Goal: Check status: Check status

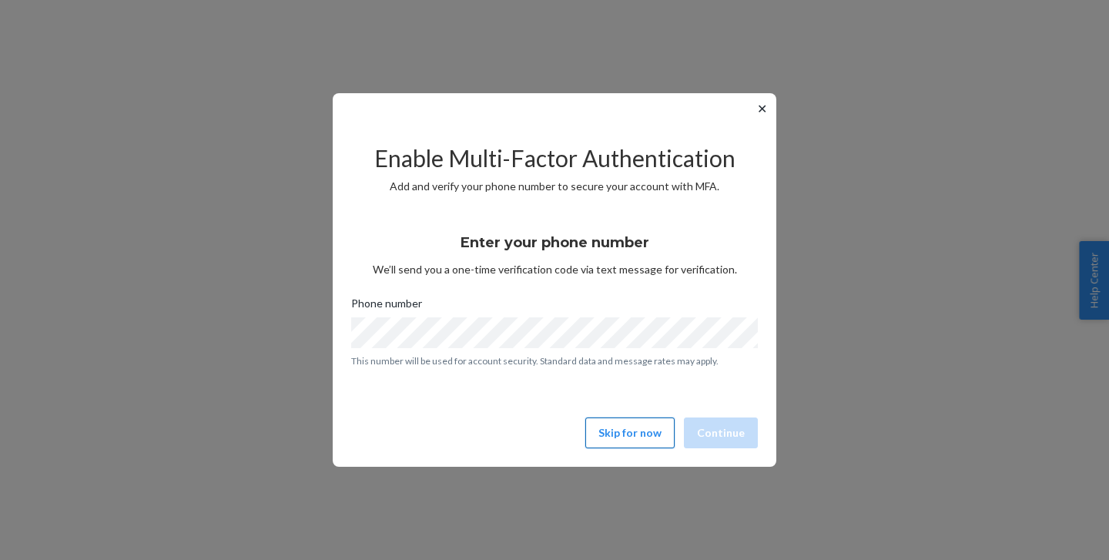
click at [635, 447] on button "Skip for now" at bounding box center [629, 432] width 89 height 31
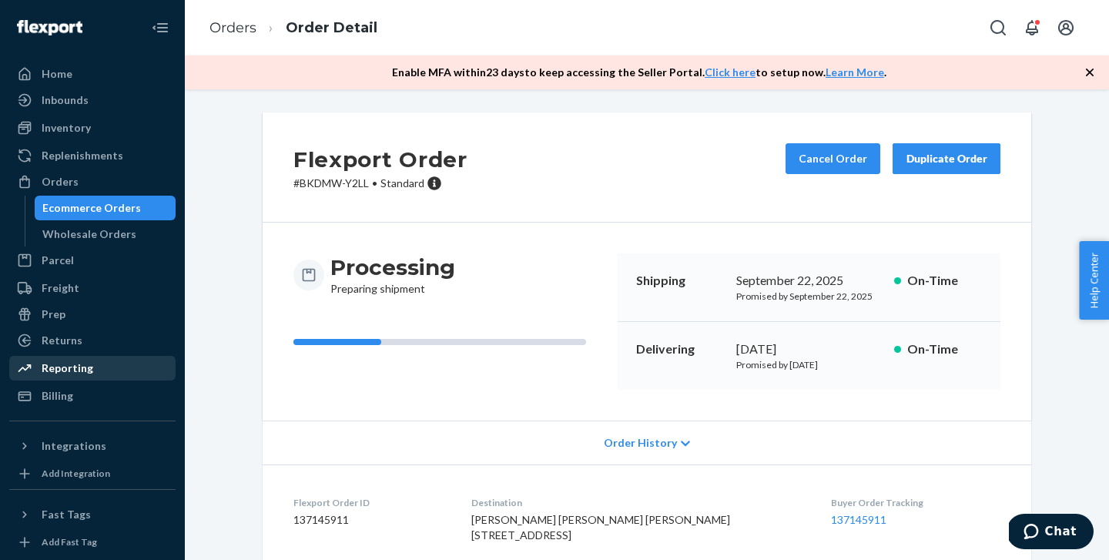
click at [88, 370] on div "Reporting" at bounding box center [68, 367] width 52 height 15
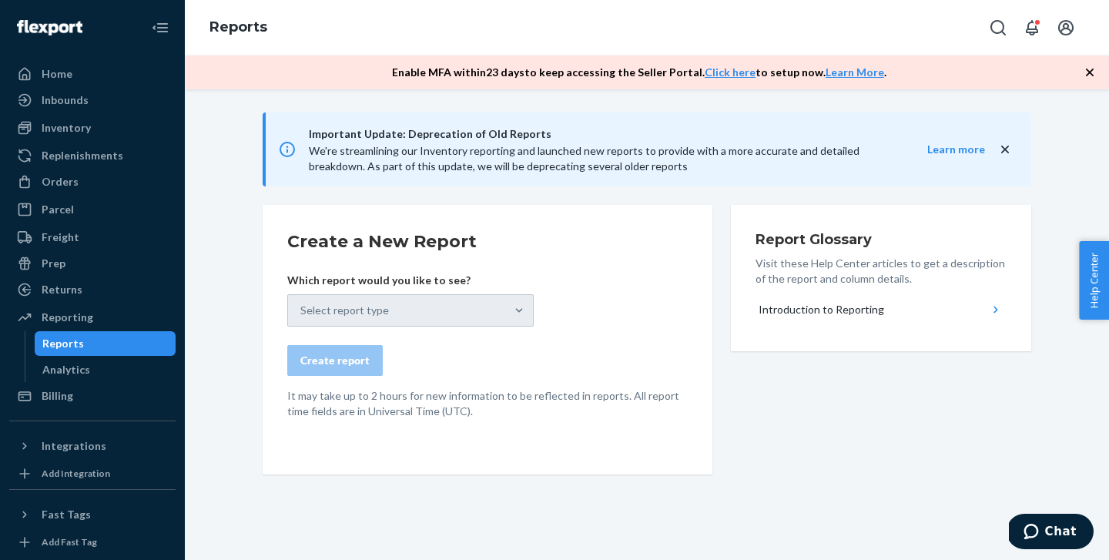
click at [686, 310] on form "Create a New Report Which report would you like to see? Select report type Crea…" at bounding box center [487, 323] width 400 height 189
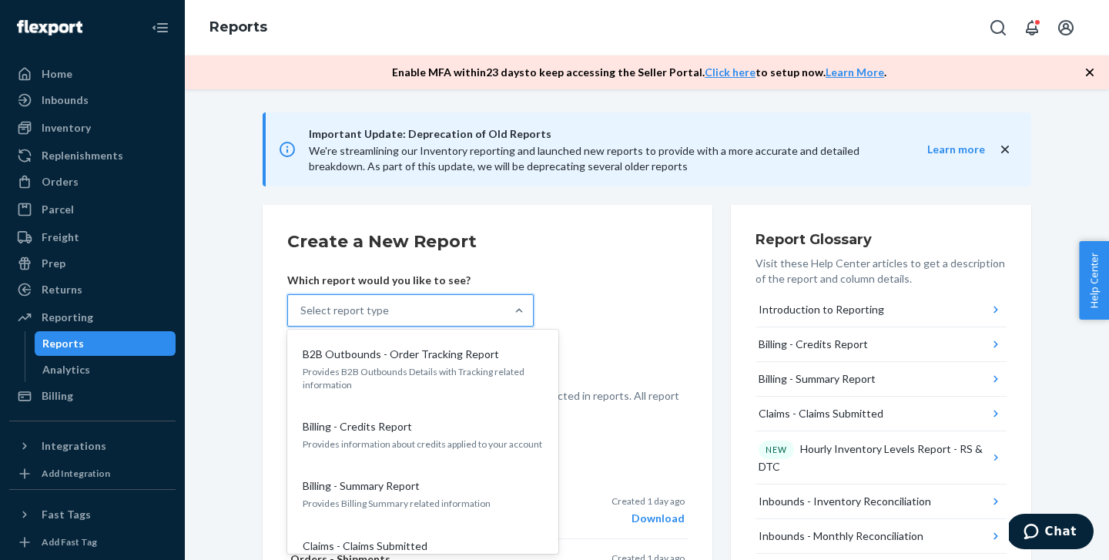
click at [393, 304] on div "Select report type" at bounding box center [396, 310] width 217 height 31
click at [302, 304] on input "option B2B Outbounds - Order Tracking Report focused, 1 of 32. 32 results avail…" at bounding box center [301, 310] width 2 height 15
type input "order"
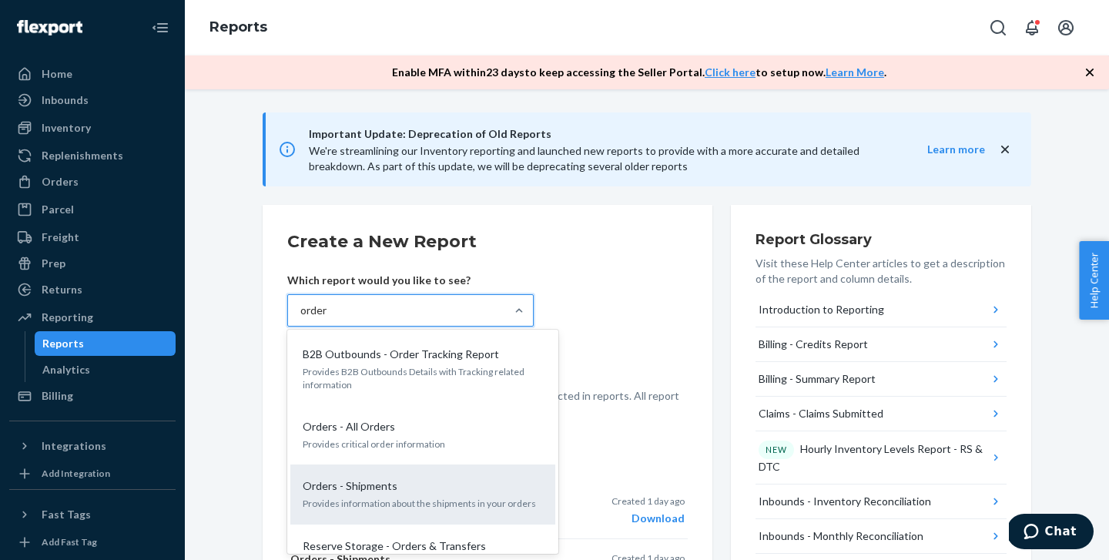
click at [409, 471] on div "Orders - Shipments Provides information about the shipments in your orders" at bounding box center [423, 494] width 246 height 47
click at [328, 318] on input "order" at bounding box center [314, 310] width 28 height 15
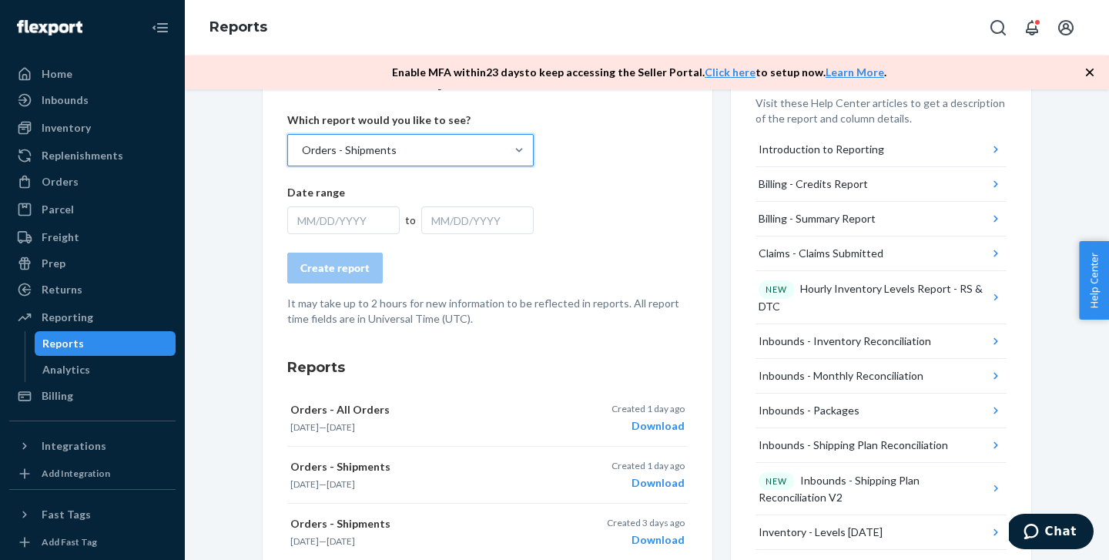
scroll to position [146, 0]
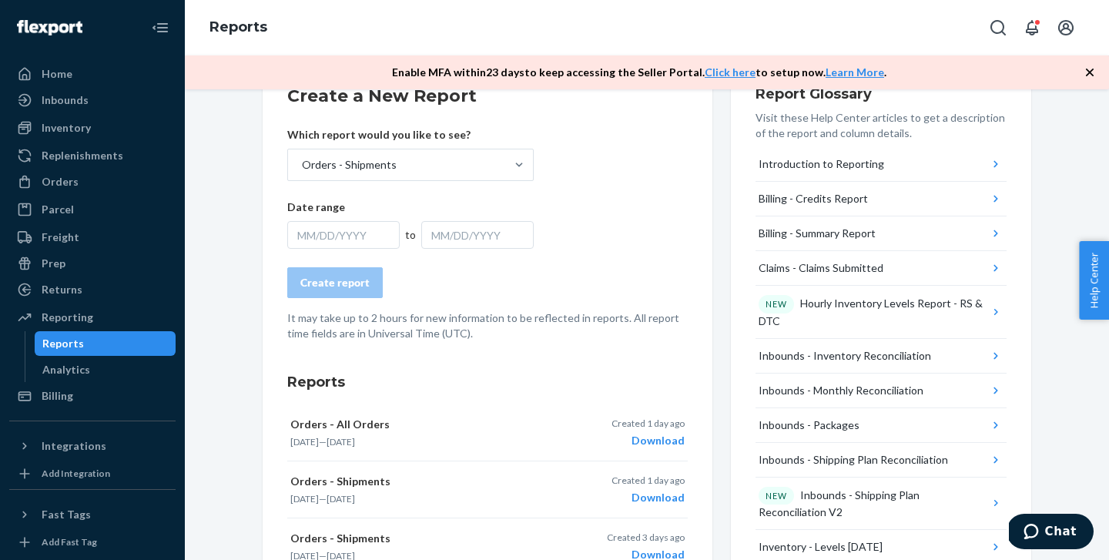
click at [349, 252] on form "Create a New Report Which report would you like to see? Orders - Shipments Date…" at bounding box center [487, 212] width 400 height 257
click at [347, 236] on div "MM/DD/YYYY" at bounding box center [343, 235] width 112 height 28
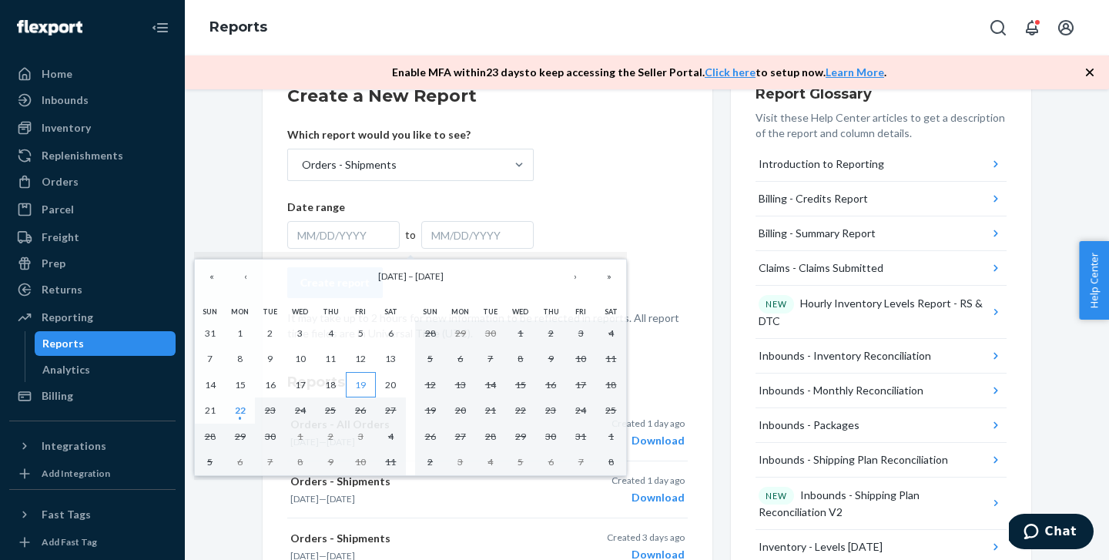
click at [365, 380] on abbr "19" at bounding box center [360, 385] width 11 height 12
click at [211, 411] on abbr "21" at bounding box center [210, 410] width 11 height 12
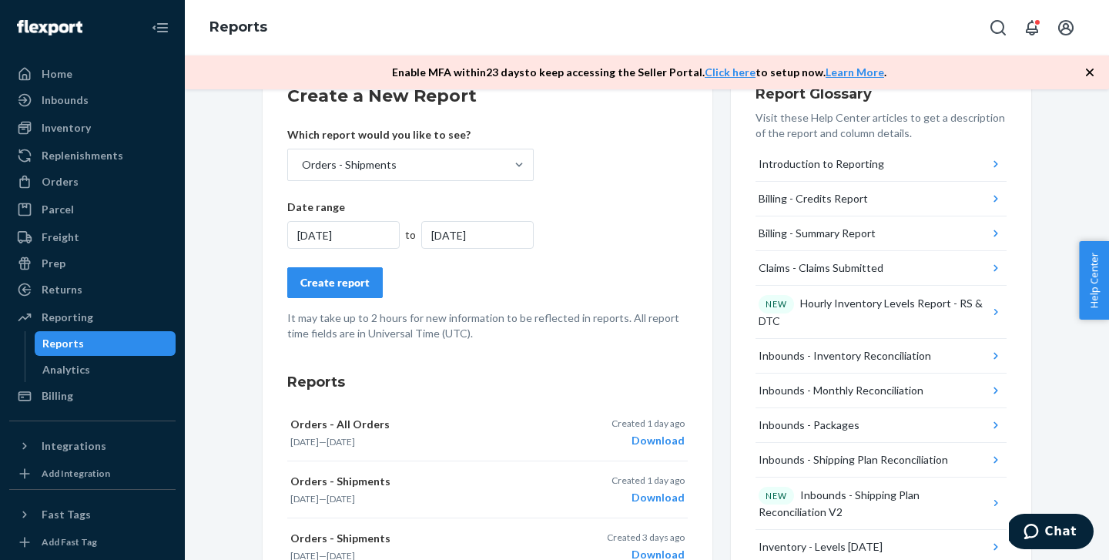
click at [364, 293] on button "Create report" at bounding box center [334, 282] width 95 height 31
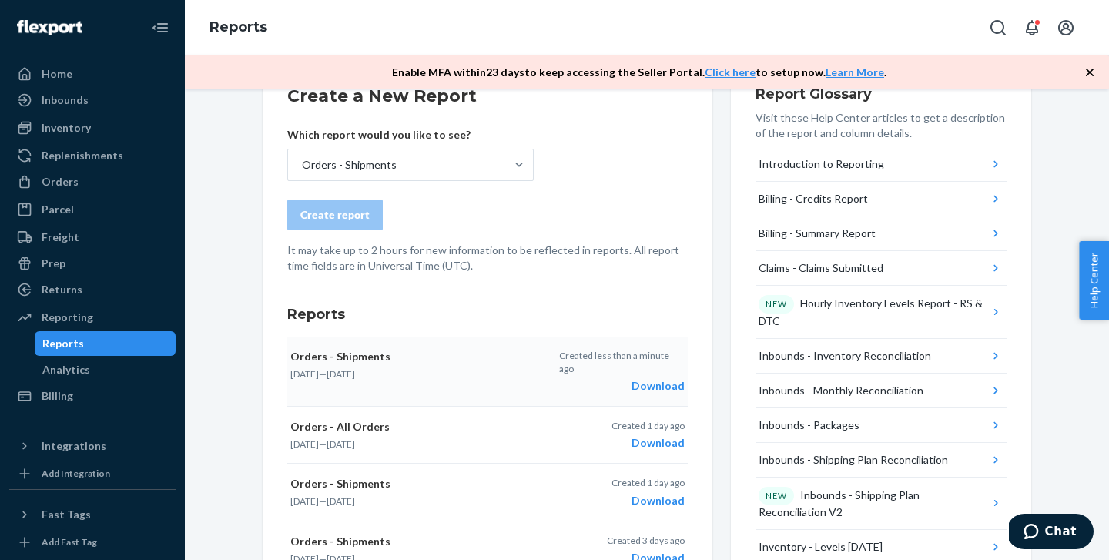
click at [670, 378] on div "Download" at bounding box center [622, 385] width 126 height 15
click at [66, 185] on div "Orders" at bounding box center [60, 181] width 37 height 15
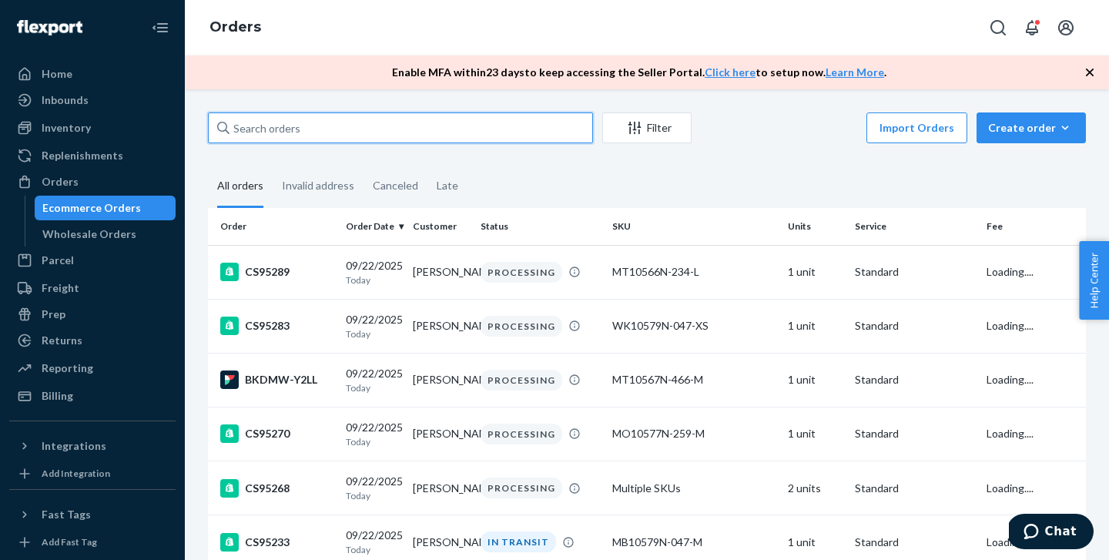
click at [306, 112] on input "text" at bounding box center [400, 127] width 385 height 31
paste input "CS94459"
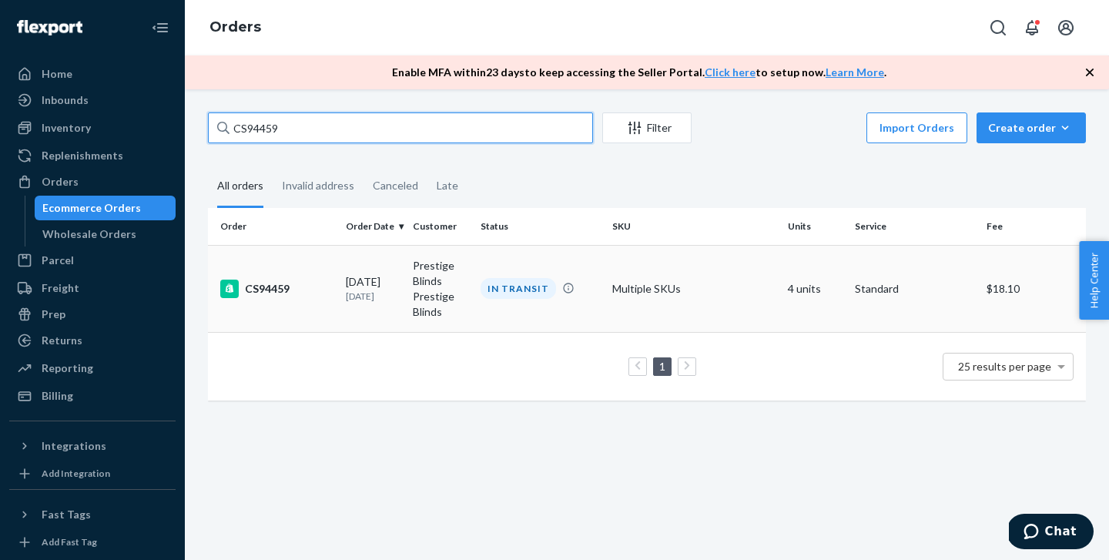
type input "CS94459"
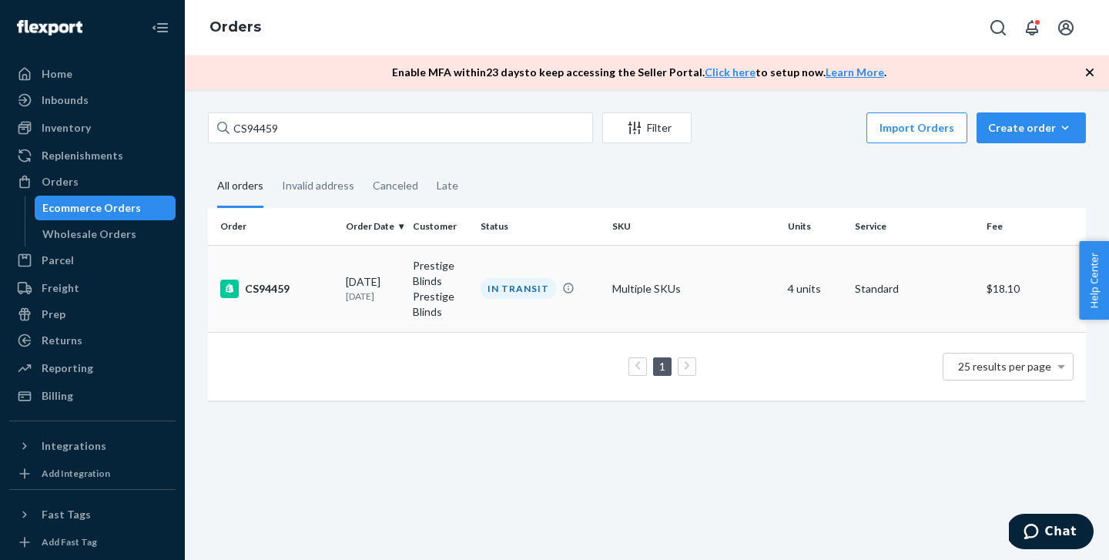
click at [312, 280] on div "CS94459" at bounding box center [276, 289] width 113 height 18
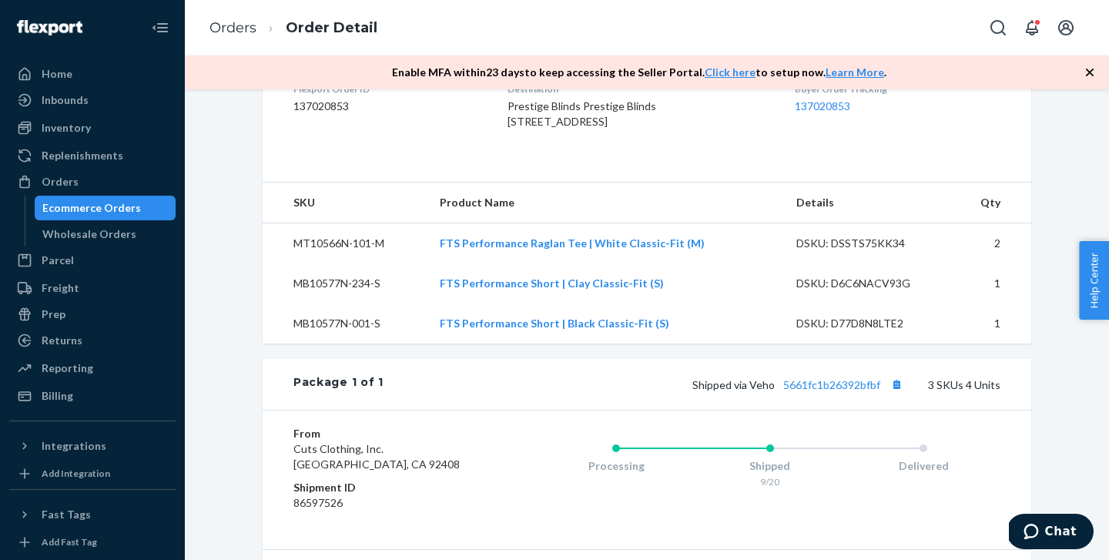
scroll to position [425, 0]
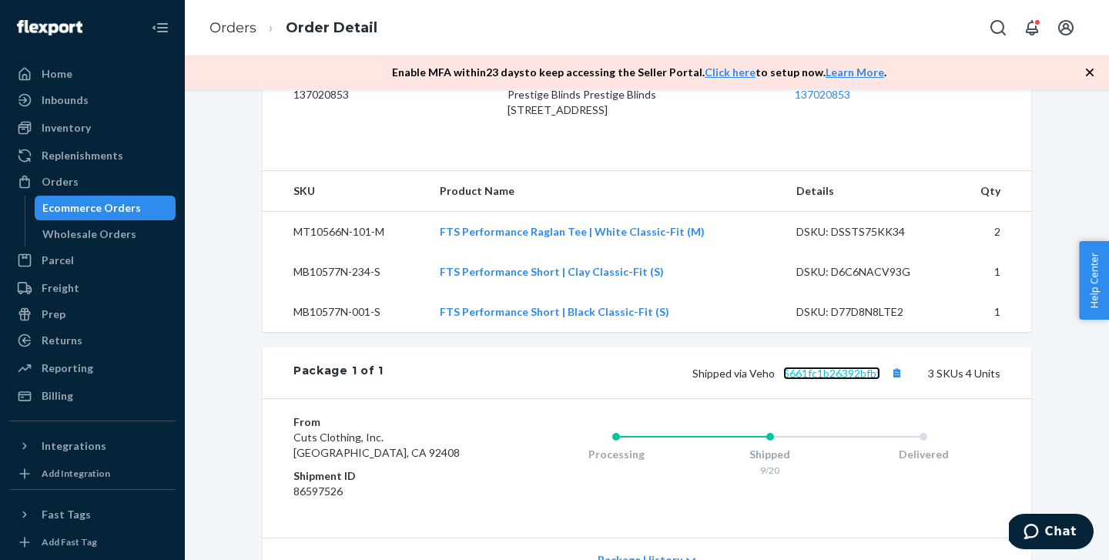
click at [851, 380] on link "5661fc1b26392bfbf" at bounding box center [831, 373] width 97 height 13
click at [66, 182] on div "Orders" at bounding box center [60, 181] width 37 height 15
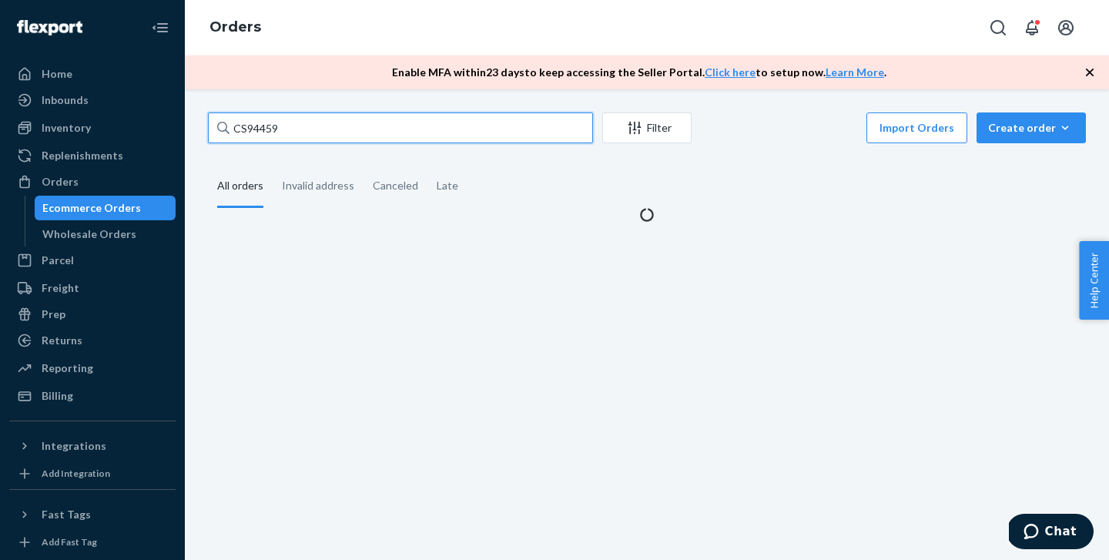
click at [261, 129] on input "CS94459" at bounding box center [400, 127] width 385 height 31
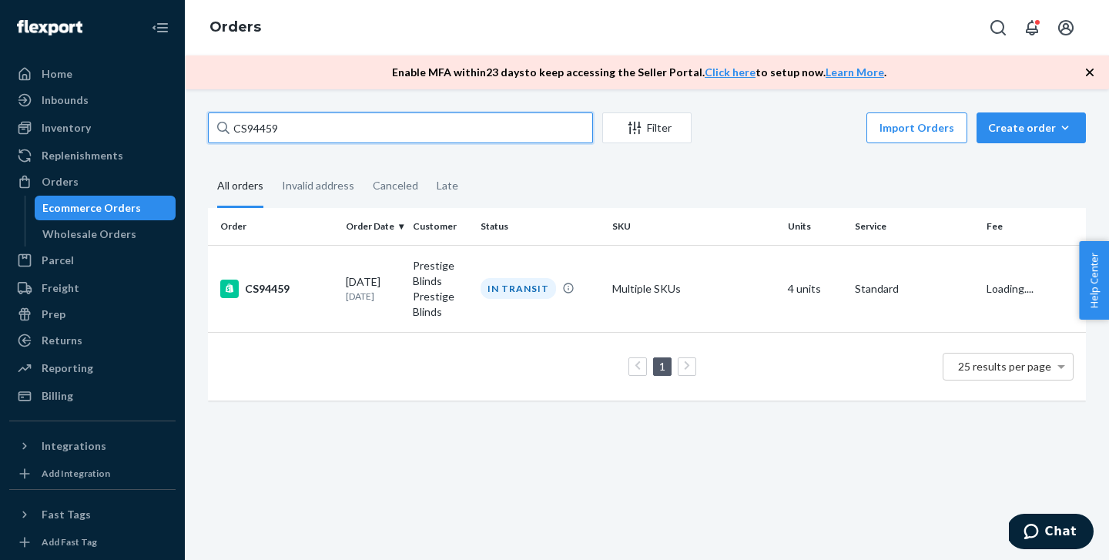
paste input "78"
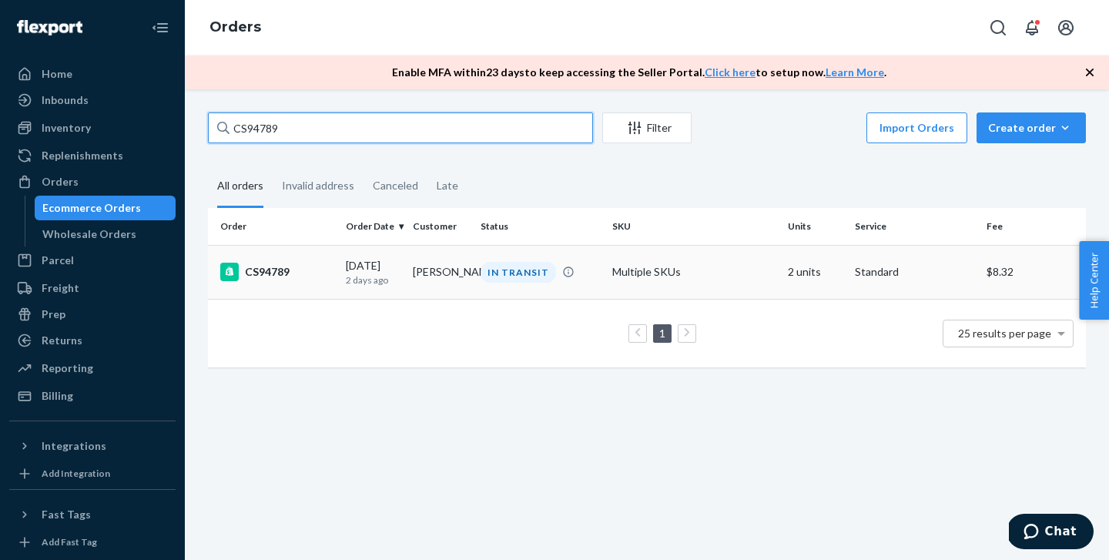
type input "CS94789"
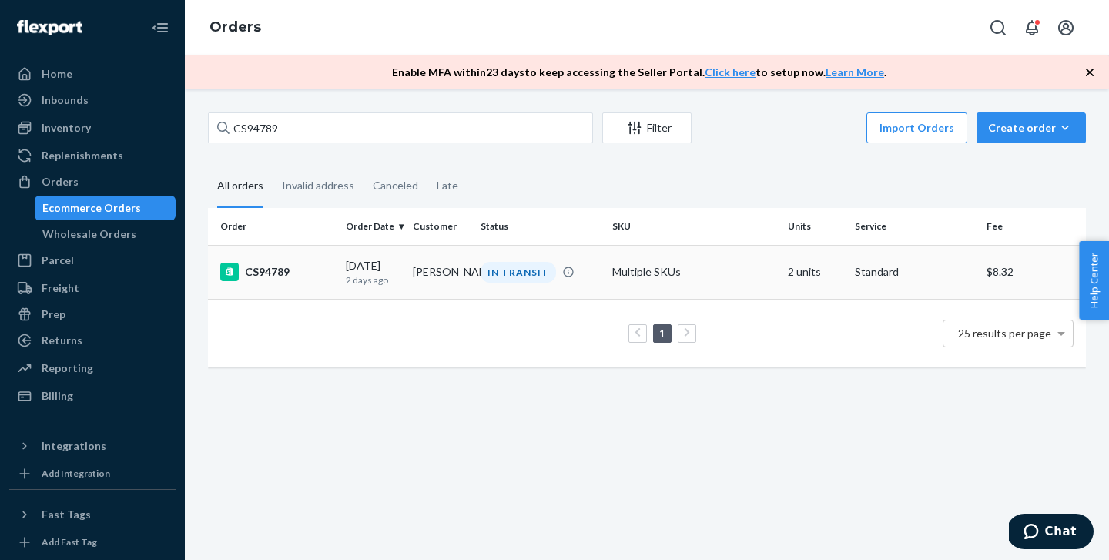
click at [328, 270] on div "CS94789" at bounding box center [276, 272] width 113 height 18
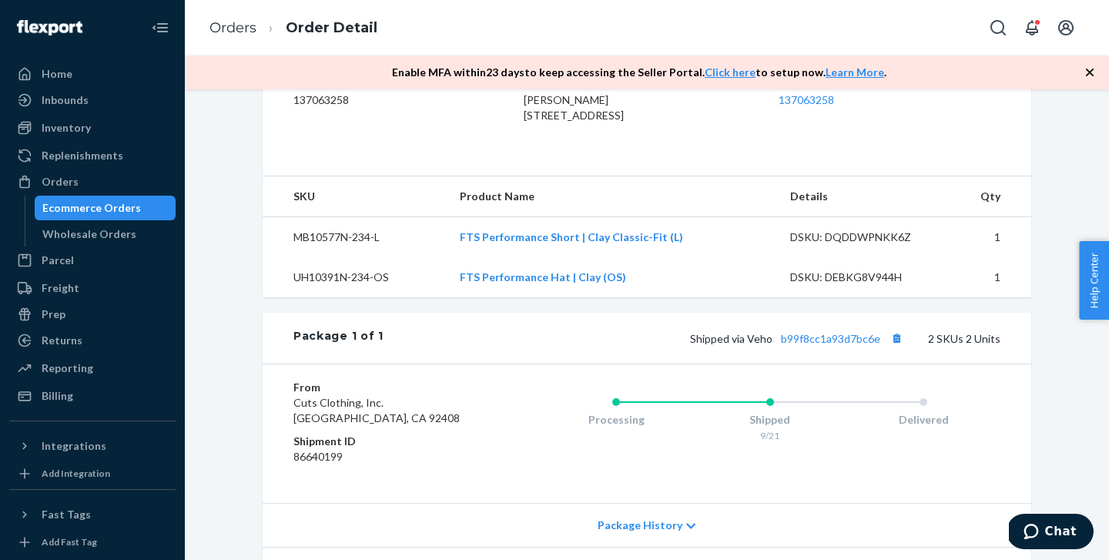
scroll to position [461, 0]
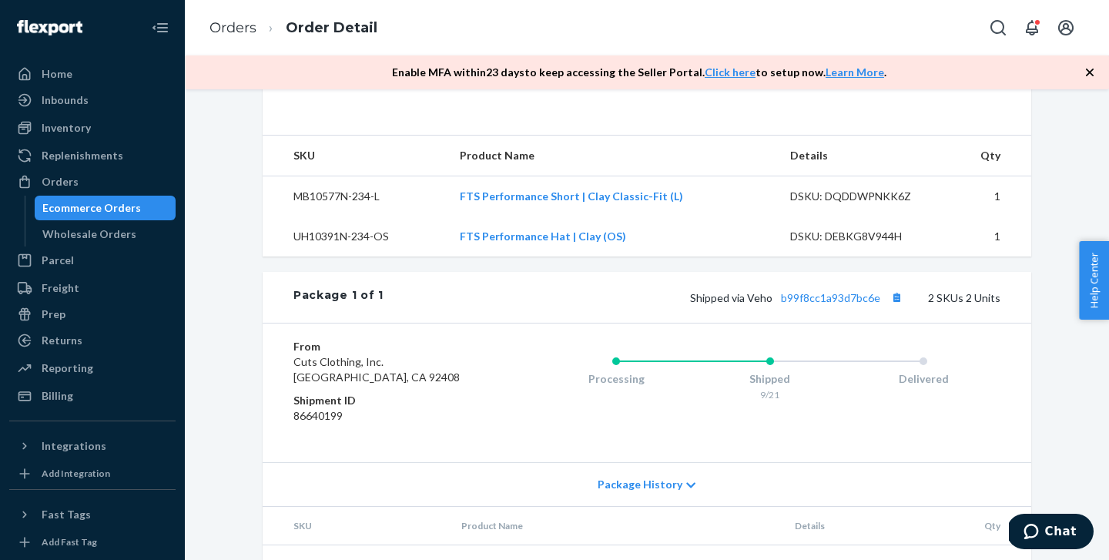
click at [850, 307] on div "Shipped via Veho b99f8cc1a93d7bc6e 2 SKUs 2 Units" at bounding box center [692, 297] width 617 height 20
click at [853, 304] on link "b99f8cc1a93d7bc6e" at bounding box center [830, 297] width 99 height 13
click at [79, 177] on div "Orders" at bounding box center [92, 182] width 163 height 22
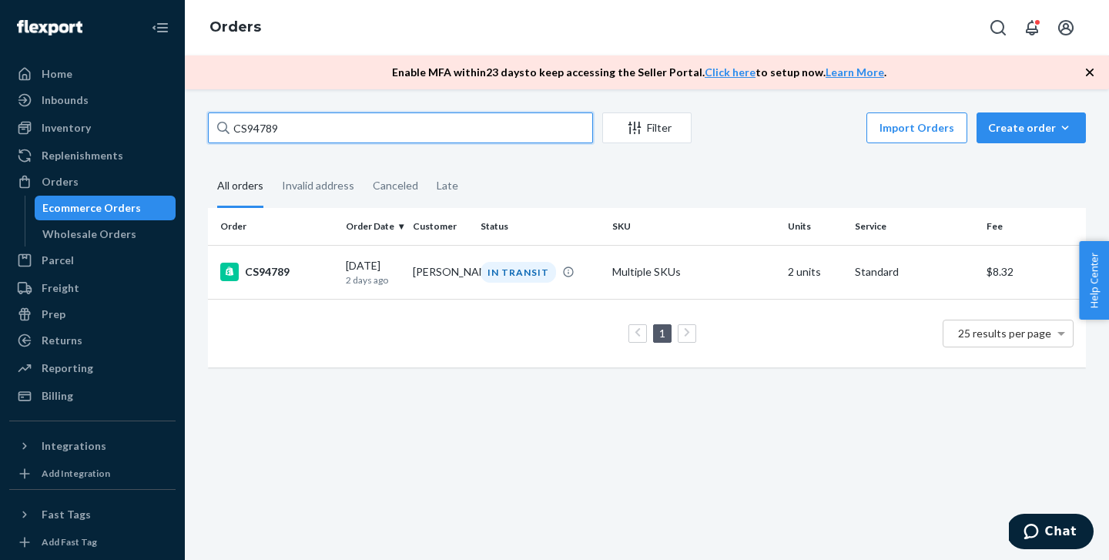
click at [299, 122] on input "CS94789" at bounding box center [400, 127] width 385 height 31
paste input "96"
type input "CS94796"
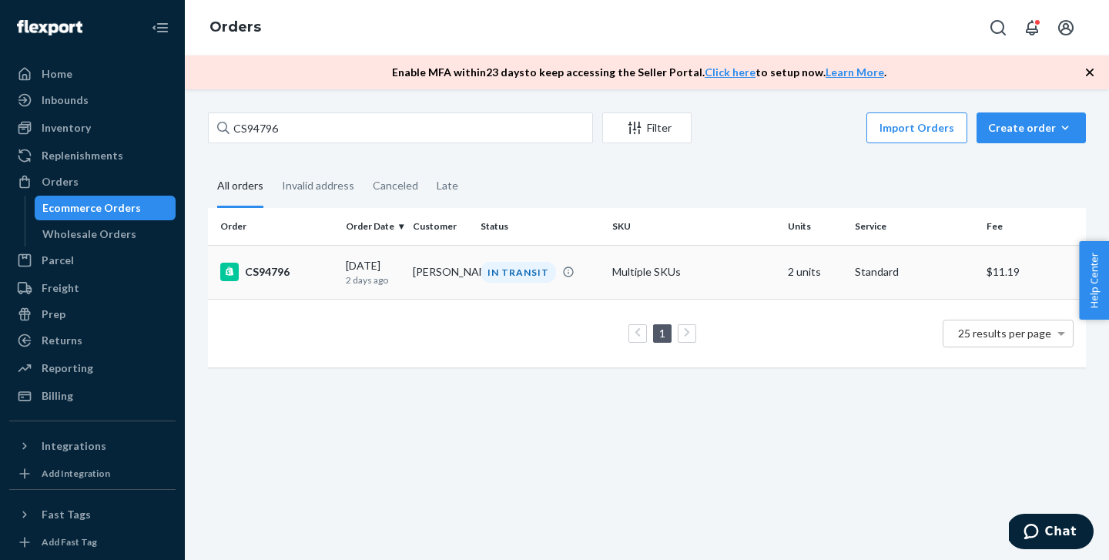
click at [306, 282] on td "CS94796" at bounding box center [274, 272] width 132 height 54
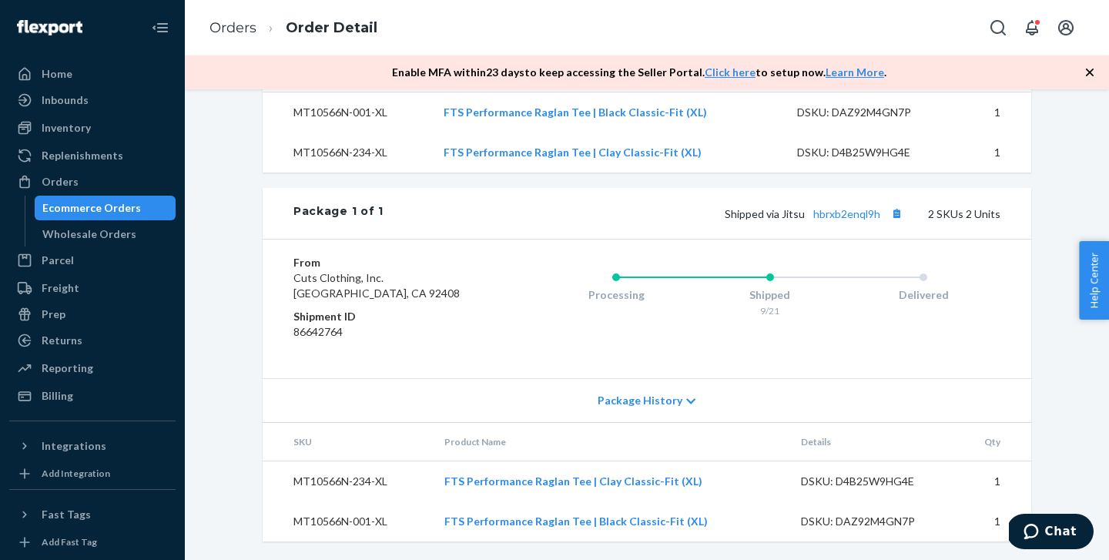
scroll to position [569, 0]
click at [846, 220] on link "hbrxb2enql9h" at bounding box center [846, 213] width 67 height 13
click at [95, 175] on div "Orders" at bounding box center [92, 182] width 163 height 22
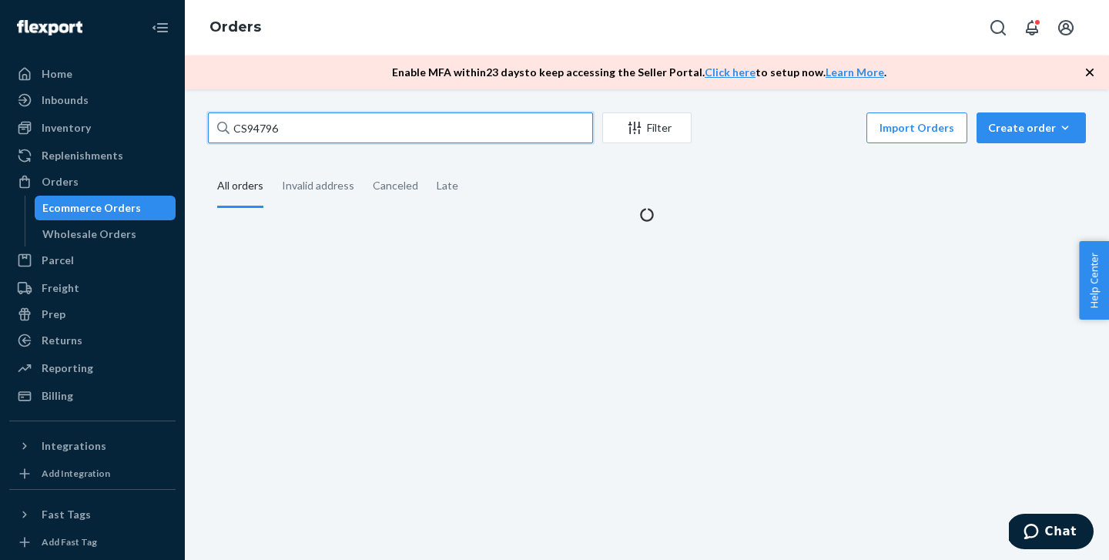
click at [306, 130] on input "CS94796" at bounding box center [400, 127] width 385 height 31
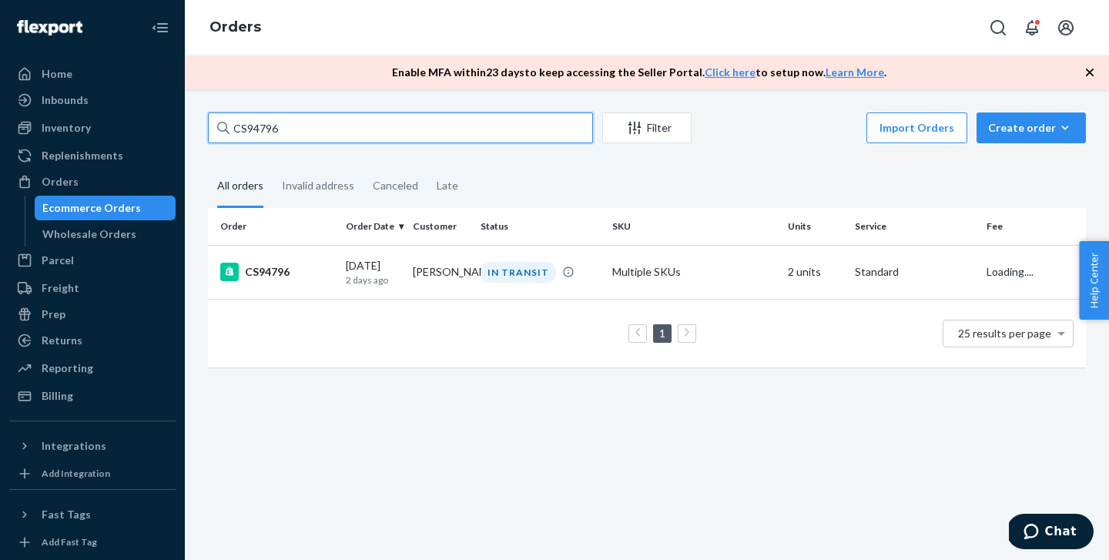
paste input "873"
type input "CS94873"
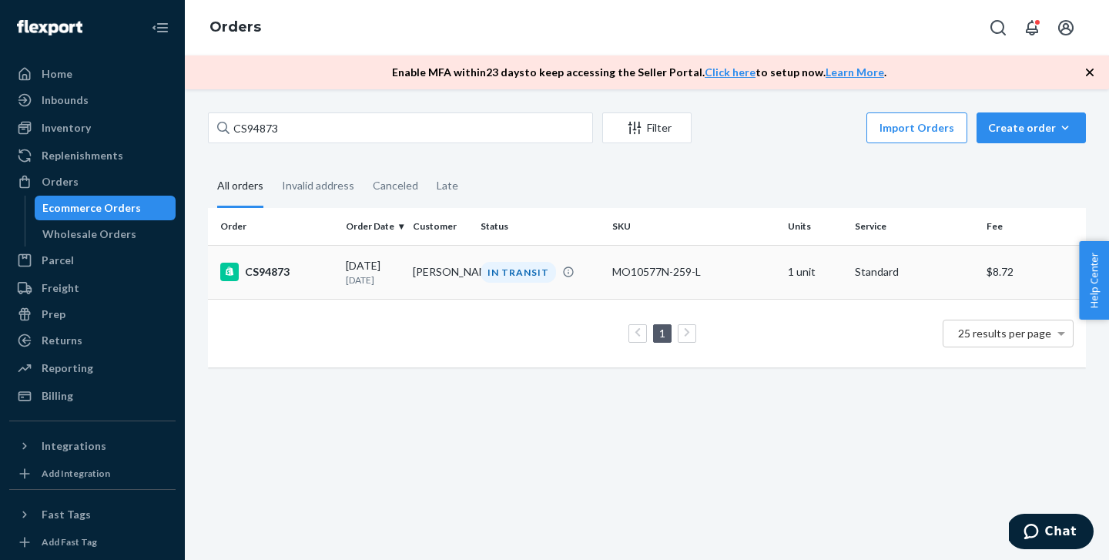
click at [333, 278] on td "CS94873" at bounding box center [274, 272] width 132 height 54
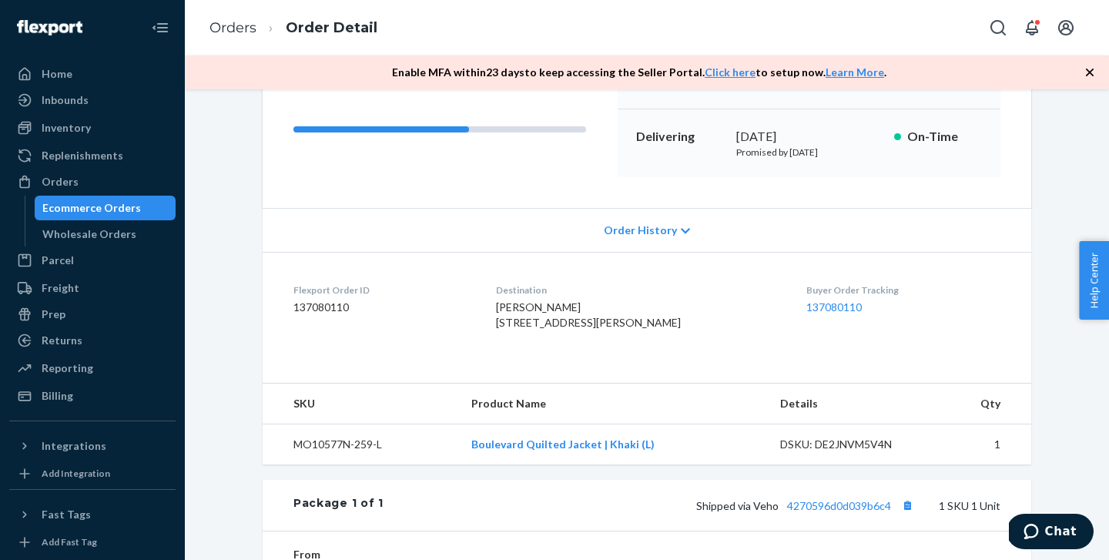
scroll to position [430, 0]
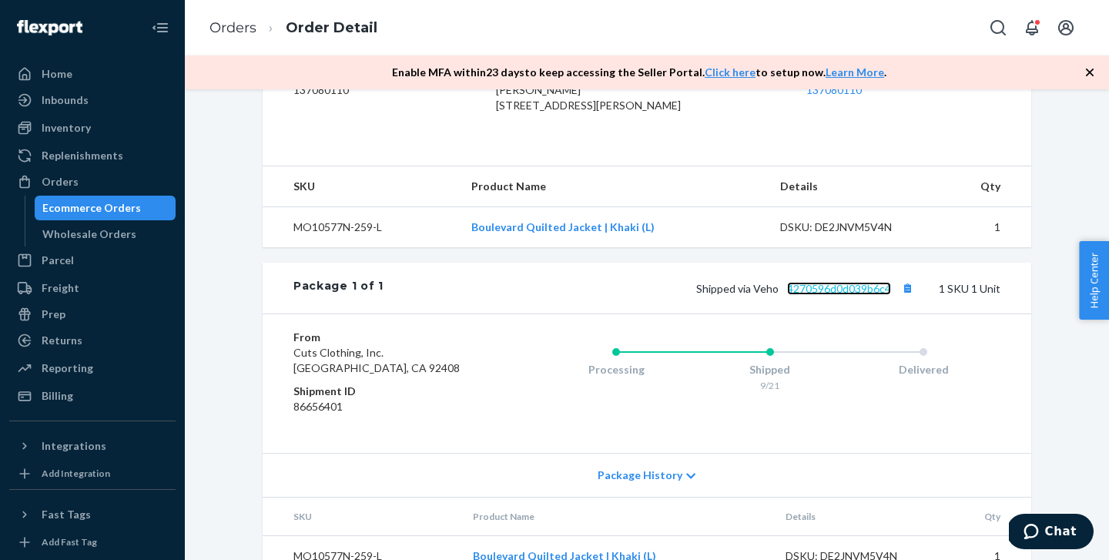
click at [829, 295] on link "4270596d0d039b6c4" at bounding box center [839, 288] width 104 height 13
click at [52, 176] on div "Orders" at bounding box center [60, 181] width 37 height 15
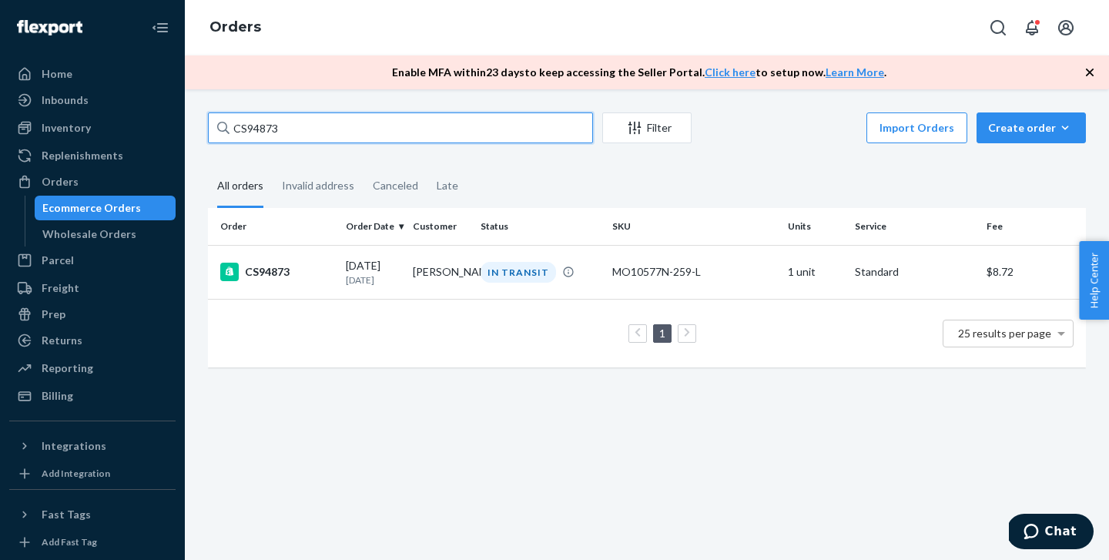
click at [400, 119] on input "CS94873" at bounding box center [400, 127] width 385 height 31
paste input "946"
type input "CS94946"
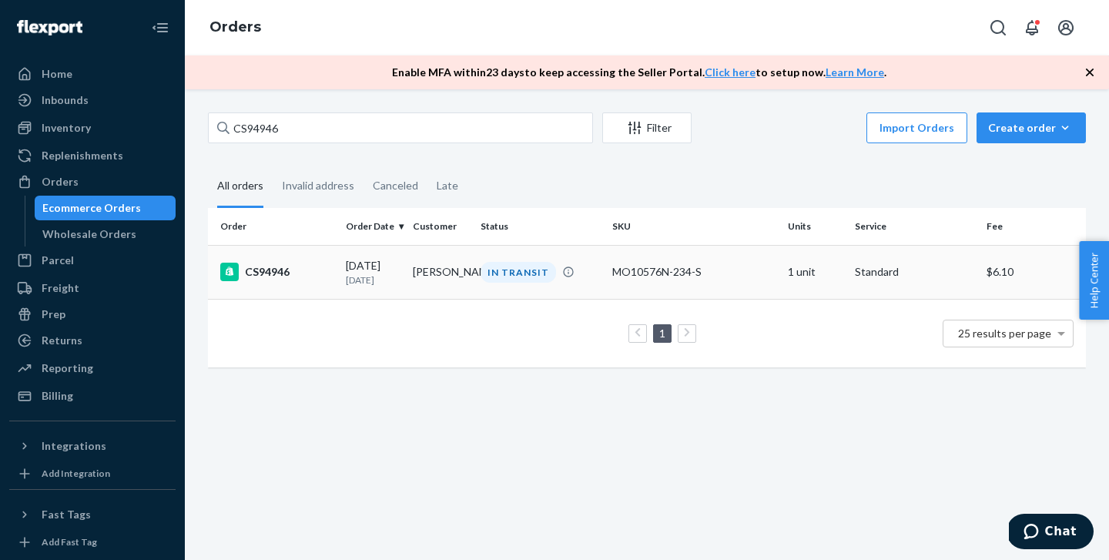
click at [346, 276] on p "[DATE]" at bounding box center [373, 279] width 55 height 13
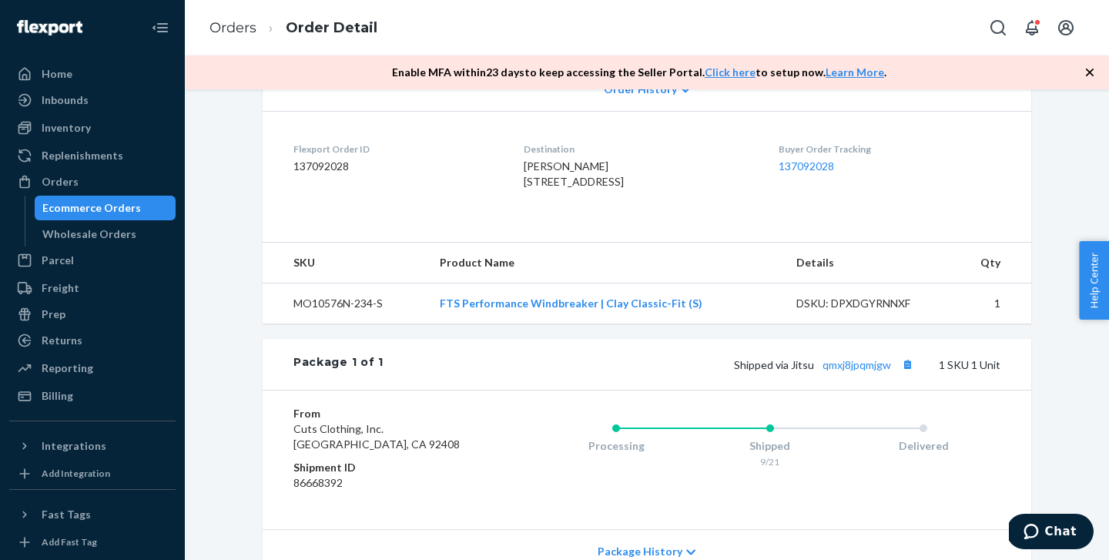
scroll to position [495, 0]
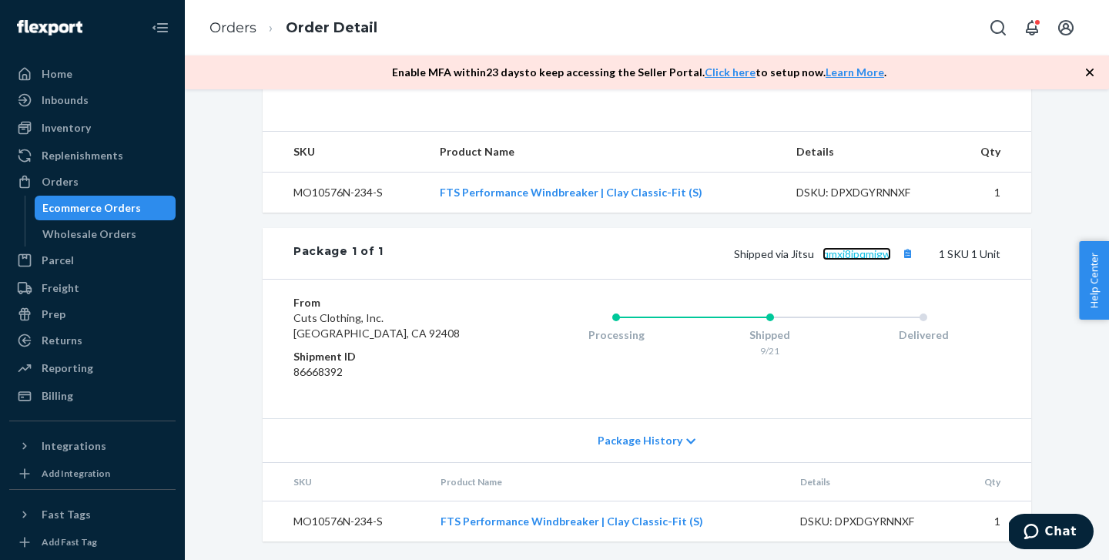
click at [829, 252] on link "qmxj8jpqmjgw" at bounding box center [856, 253] width 69 height 13
click at [88, 184] on div "Orders" at bounding box center [92, 182] width 163 height 22
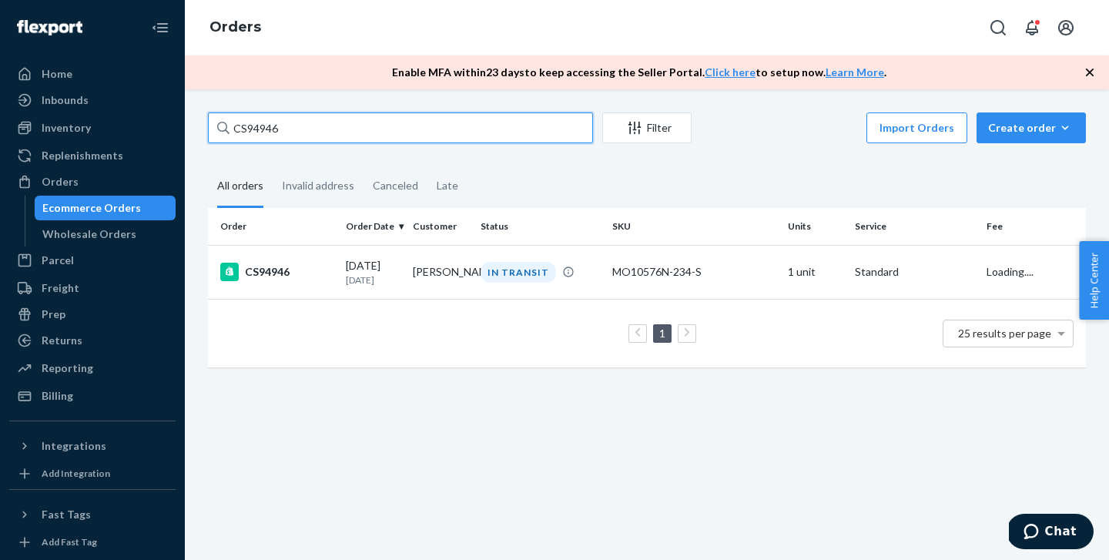
click at [292, 132] on input "CS94946" at bounding box center [400, 127] width 385 height 31
paste input "742"
type input "CS94742"
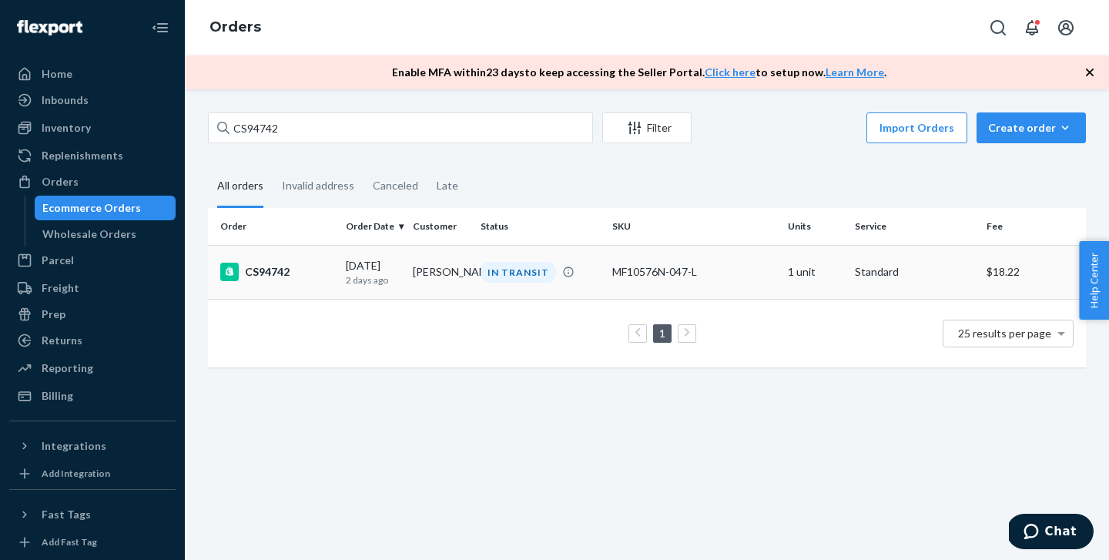
click at [301, 262] on td "CS94742" at bounding box center [274, 272] width 132 height 54
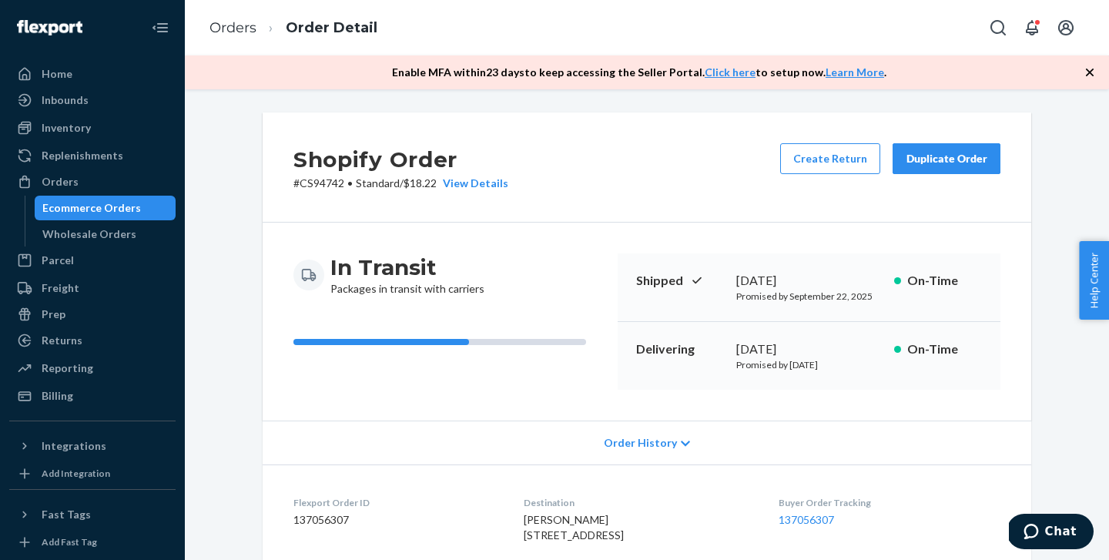
scroll to position [495, 0]
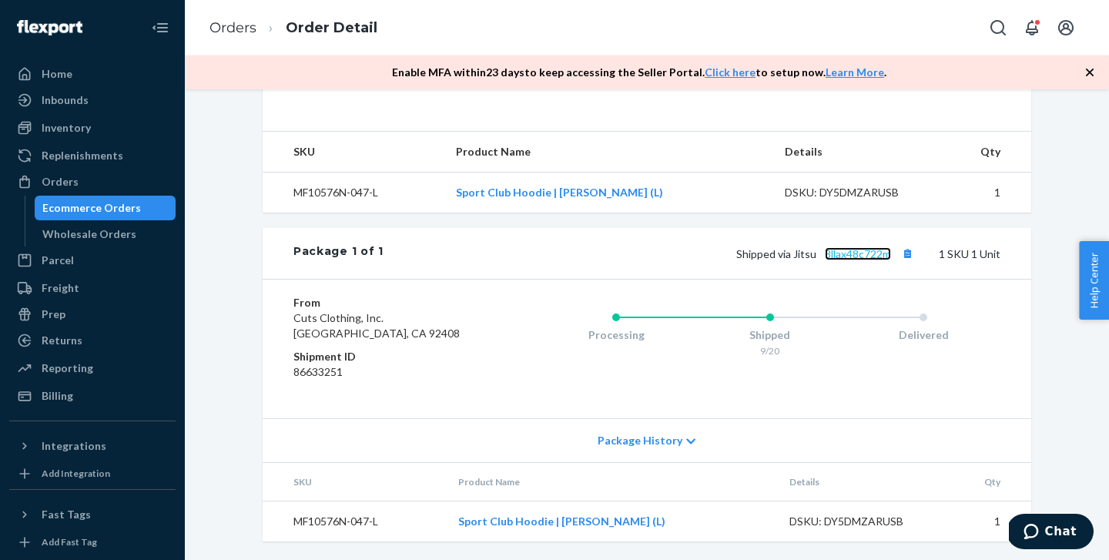
click at [866, 253] on link "8llax48c722m" at bounding box center [858, 253] width 66 height 13
click at [69, 177] on div "Orders" at bounding box center [60, 181] width 37 height 15
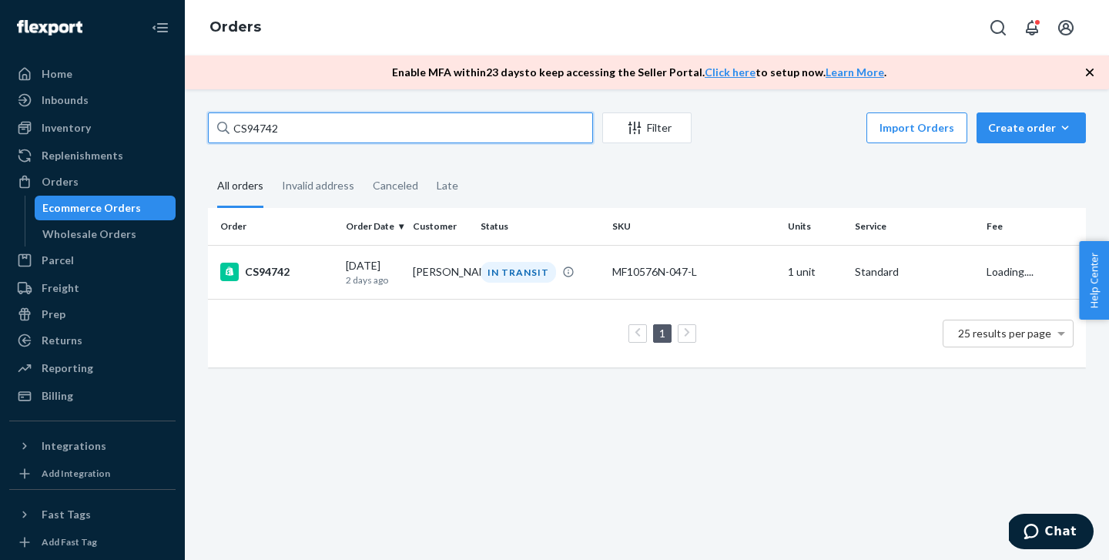
click at [269, 141] on input "CS94742" at bounding box center [400, 127] width 385 height 31
paste input "048"
type input "CS94048"
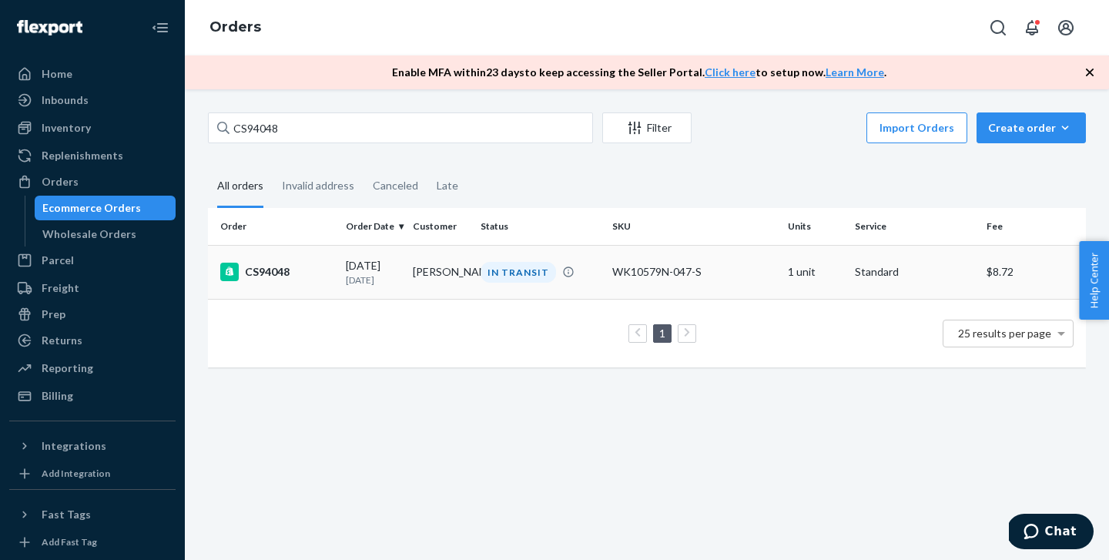
click at [316, 265] on div "CS94048" at bounding box center [276, 272] width 113 height 18
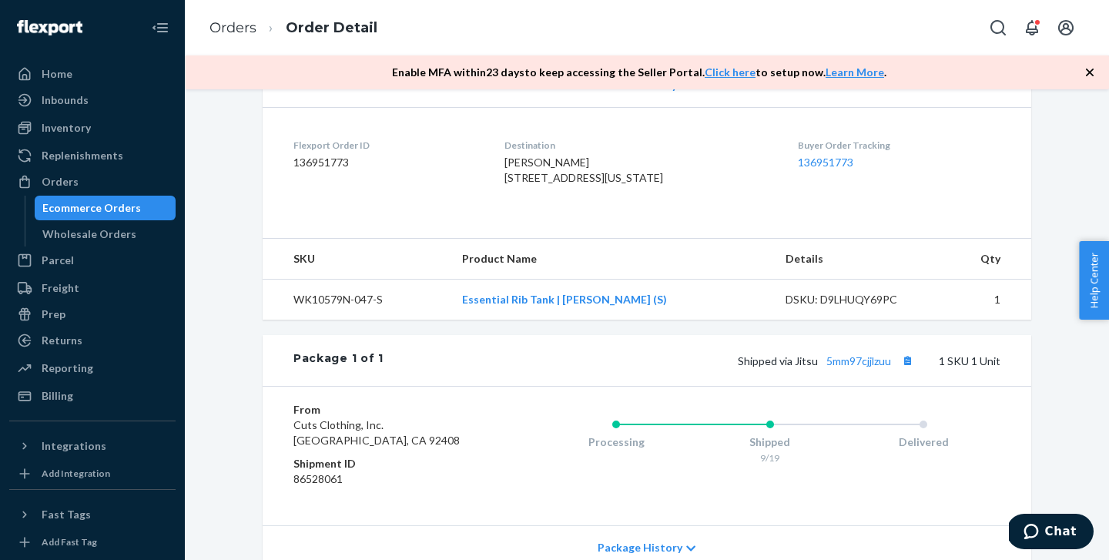
scroll to position [440, 0]
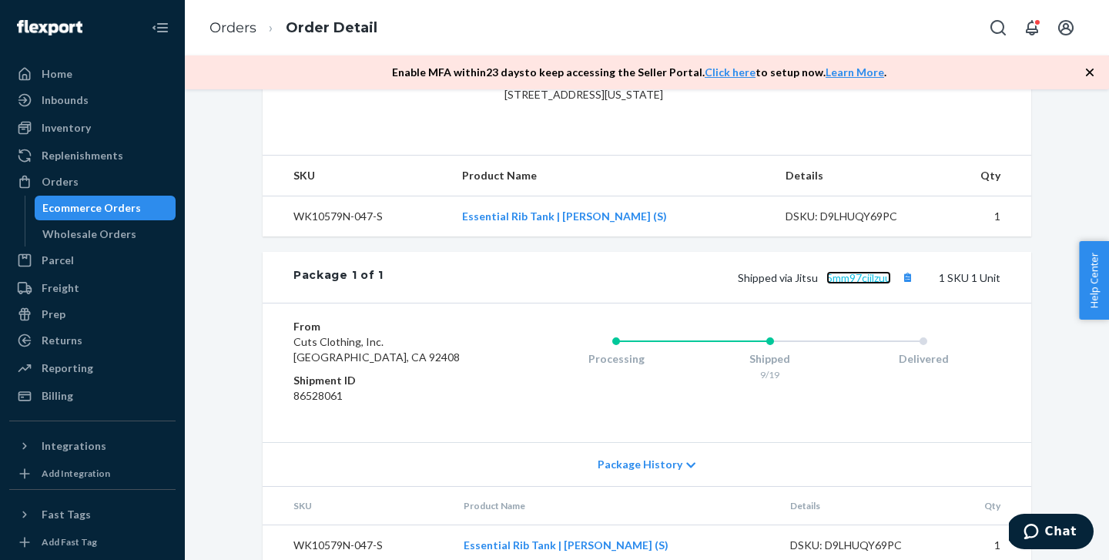
click at [862, 284] on link "5mm97cjjlzuu" at bounding box center [858, 277] width 65 height 13
click at [69, 194] on div "Orders Ecommerce Orders Wholesale Orders" at bounding box center [92, 207] width 166 height 77
click at [69, 189] on div "Orders" at bounding box center [60, 181] width 37 height 15
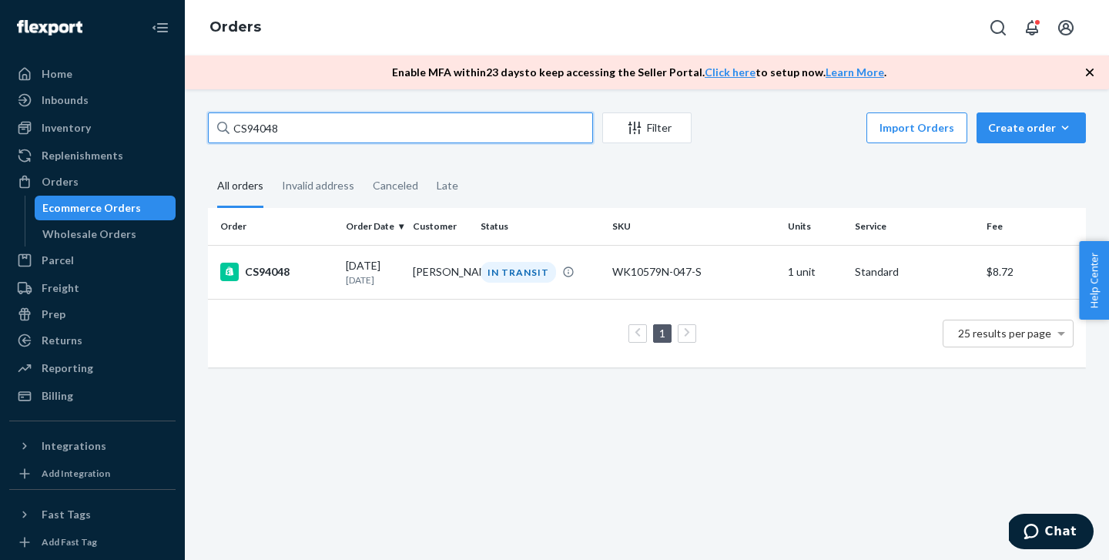
click at [293, 120] on input "CS94048" at bounding box center [400, 127] width 385 height 31
paste input "147"
type input "CS94147"
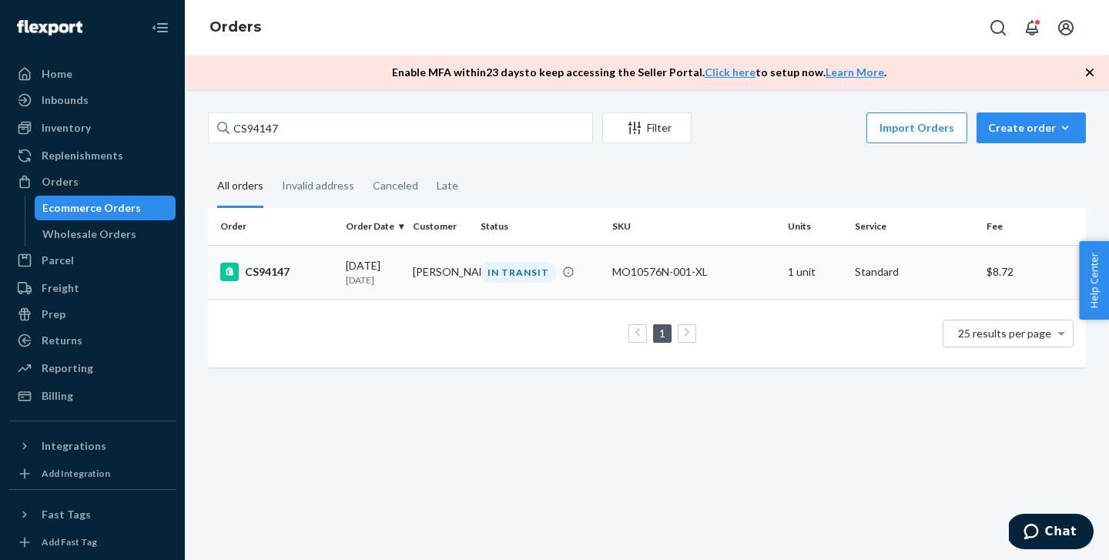
click at [313, 267] on div "CS94147" at bounding box center [276, 272] width 113 height 18
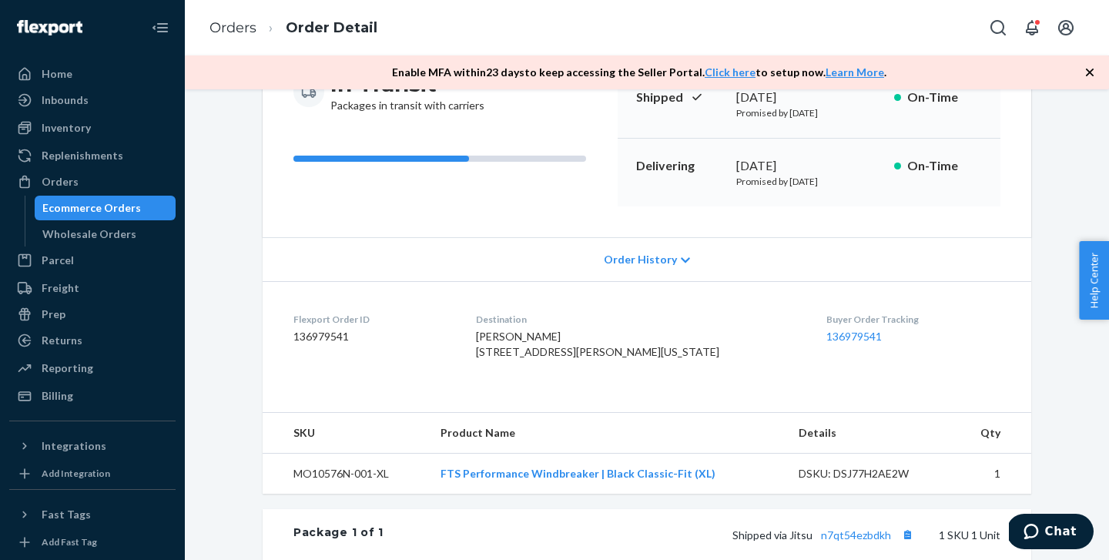
scroll to position [495, 0]
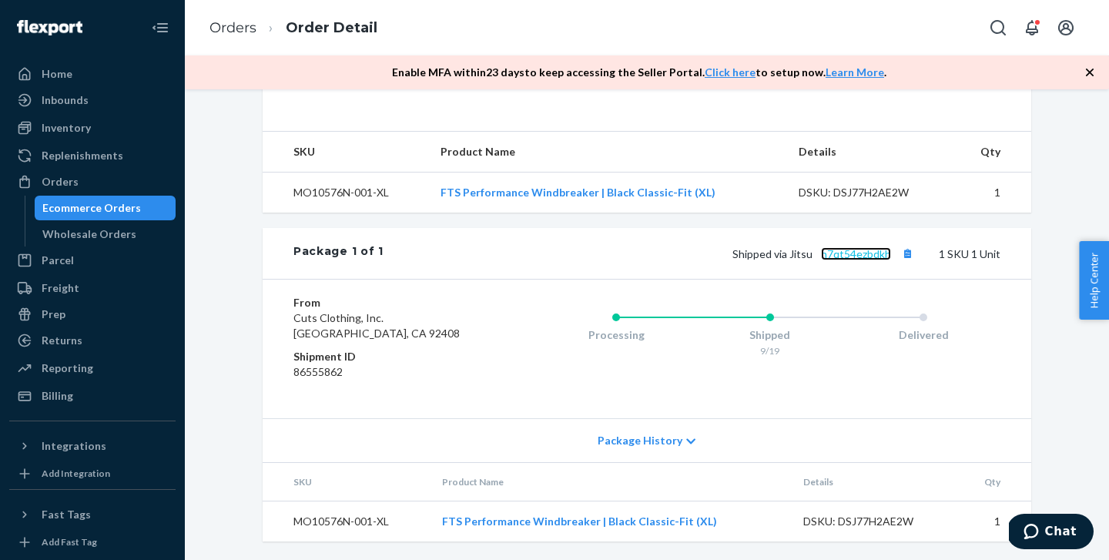
click at [859, 255] on link "n7qt54ezbdkh" at bounding box center [856, 253] width 70 height 13
click at [82, 186] on div "Orders" at bounding box center [92, 182] width 163 height 22
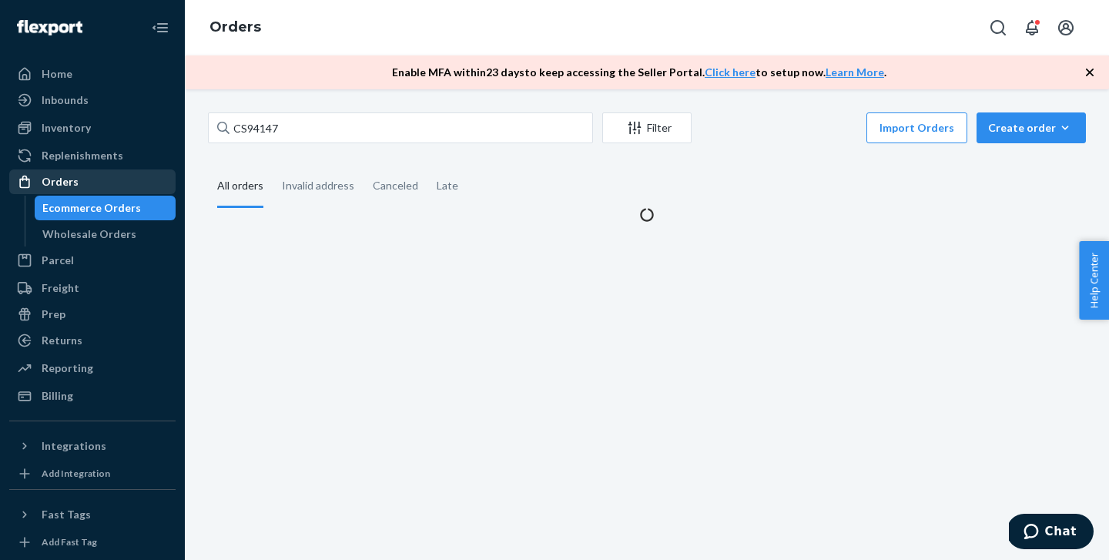
click at [82, 186] on div "Orders" at bounding box center [92, 182] width 163 height 22
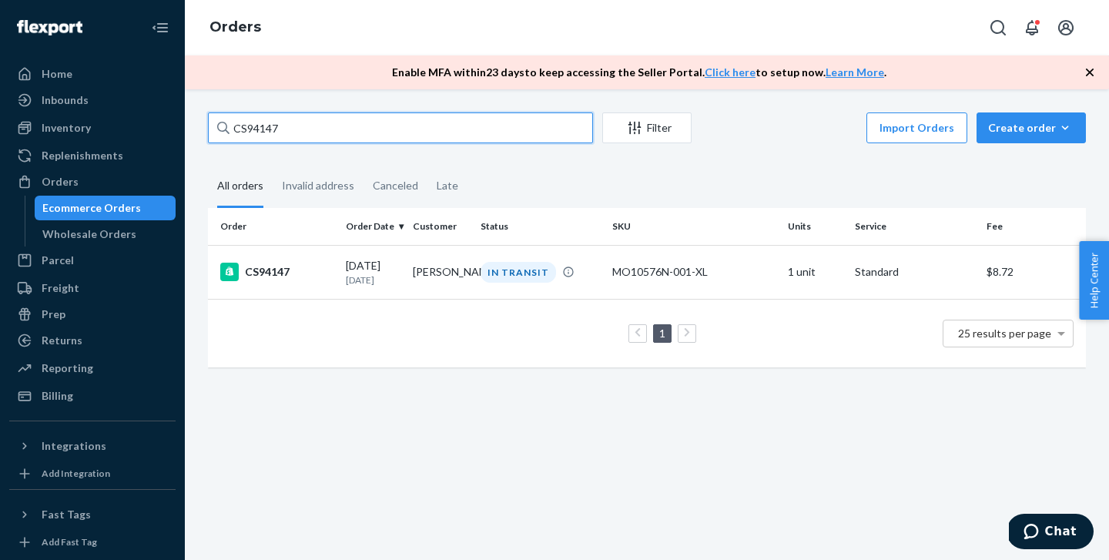
click at [313, 126] on input "CS94147" at bounding box center [400, 127] width 385 height 31
paste input "338"
type input "CS94338"
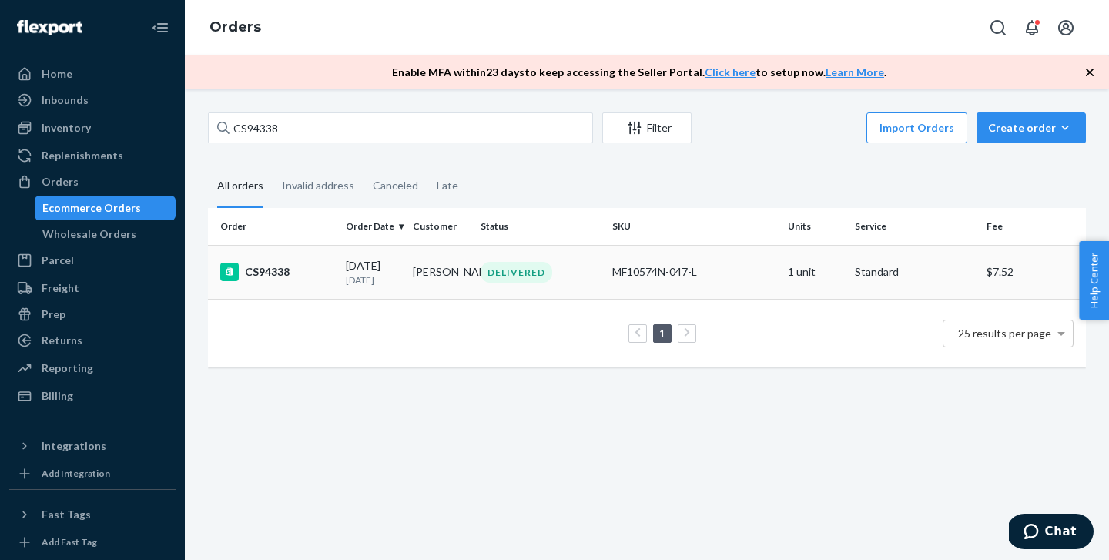
click at [300, 265] on div "CS94338" at bounding box center [276, 272] width 113 height 18
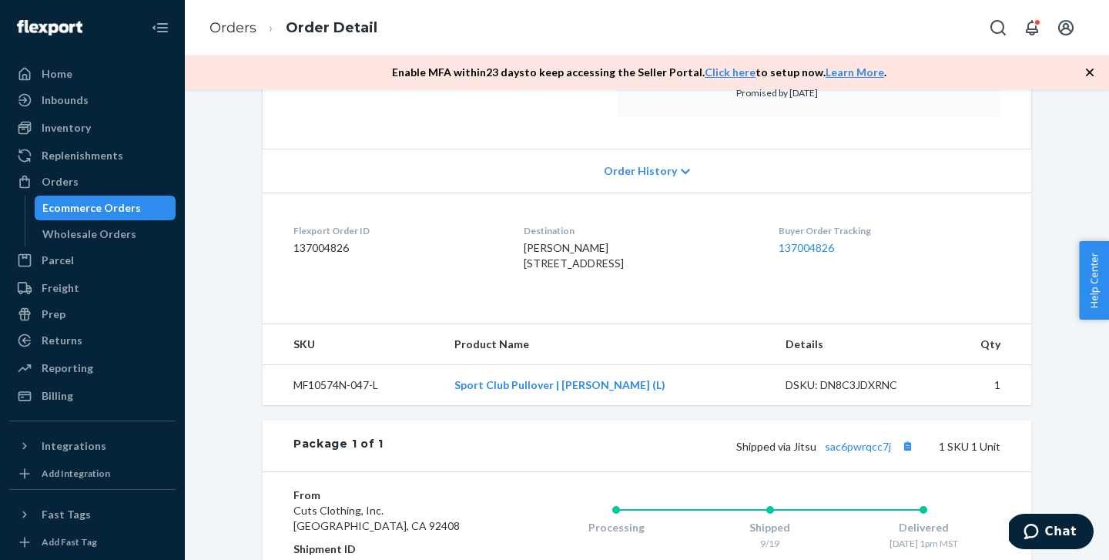
scroll to position [495, 0]
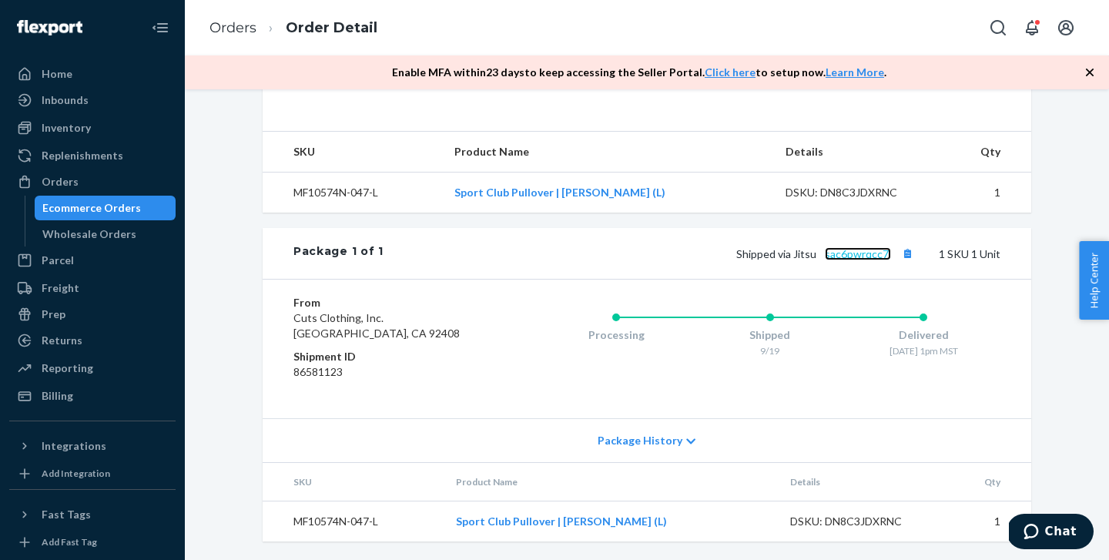
click at [863, 257] on link "sac6pwrqcc7j" at bounding box center [858, 253] width 66 height 13
click at [117, 176] on div "Orders" at bounding box center [92, 182] width 163 height 22
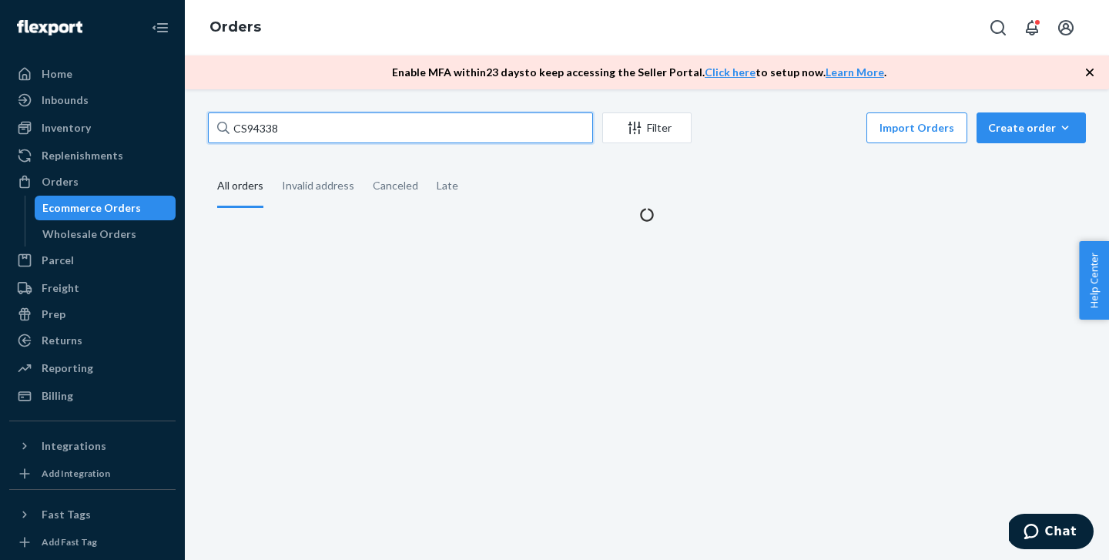
click at [328, 136] on input "CS94338" at bounding box center [400, 127] width 385 height 31
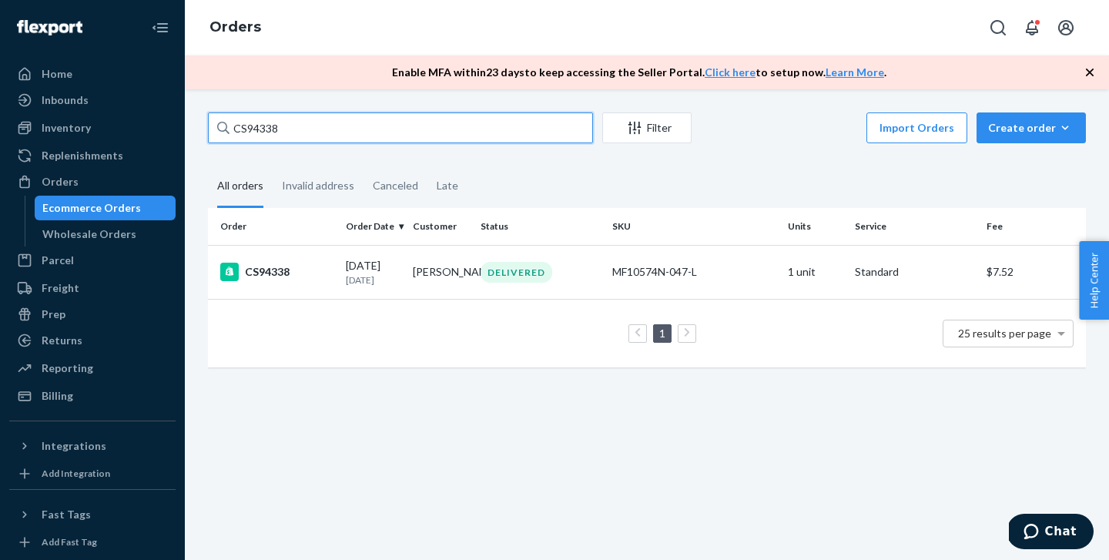
paste input "62"
type input "CS94362"
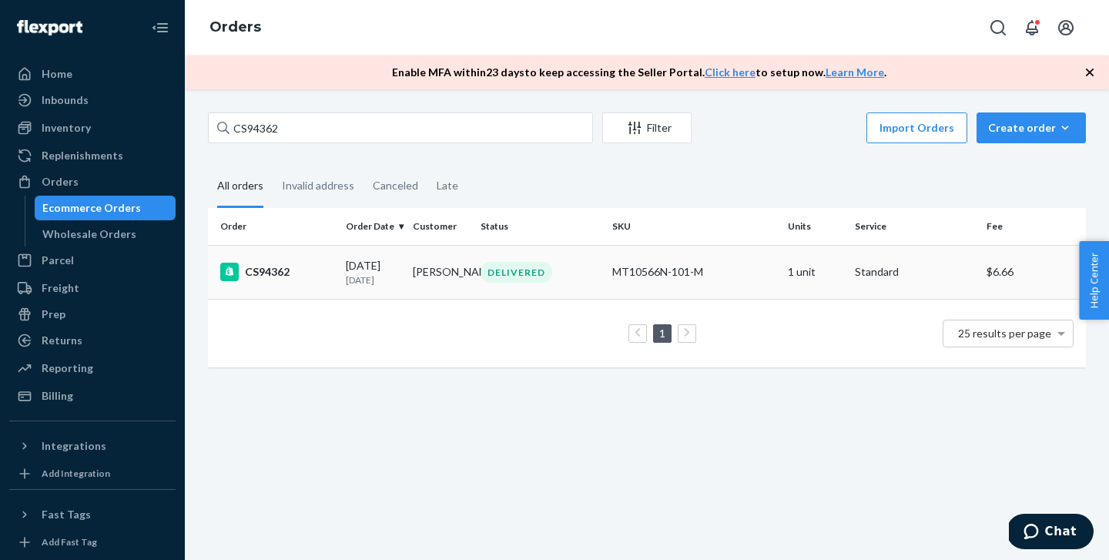
click at [318, 252] on td "CS94362" at bounding box center [274, 272] width 132 height 54
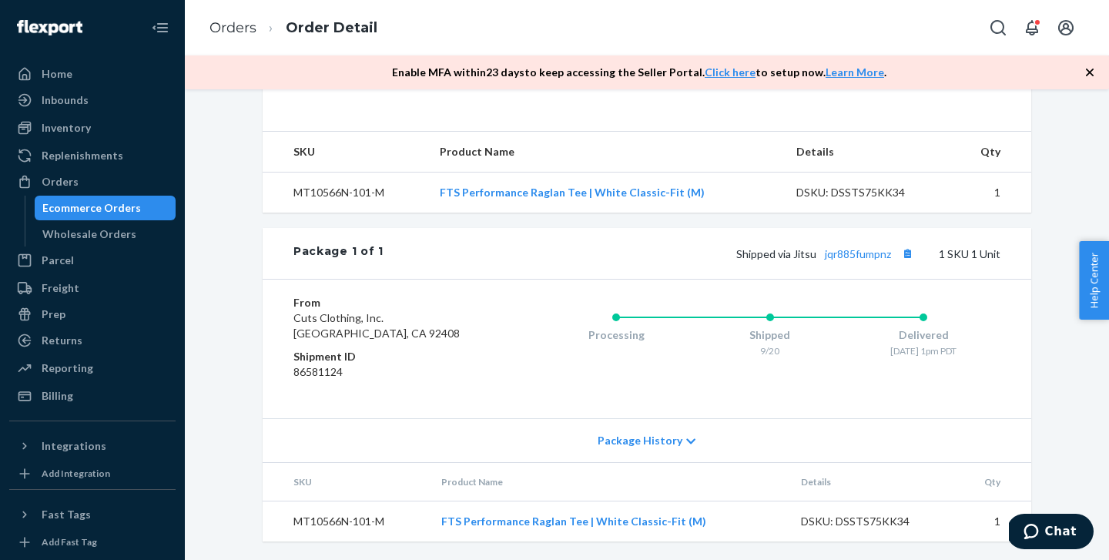
scroll to position [491, 0]
click at [853, 260] on link "jqr885fumpnz" at bounding box center [858, 253] width 66 height 13
click at [99, 188] on div "Orders" at bounding box center [92, 182] width 163 height 22
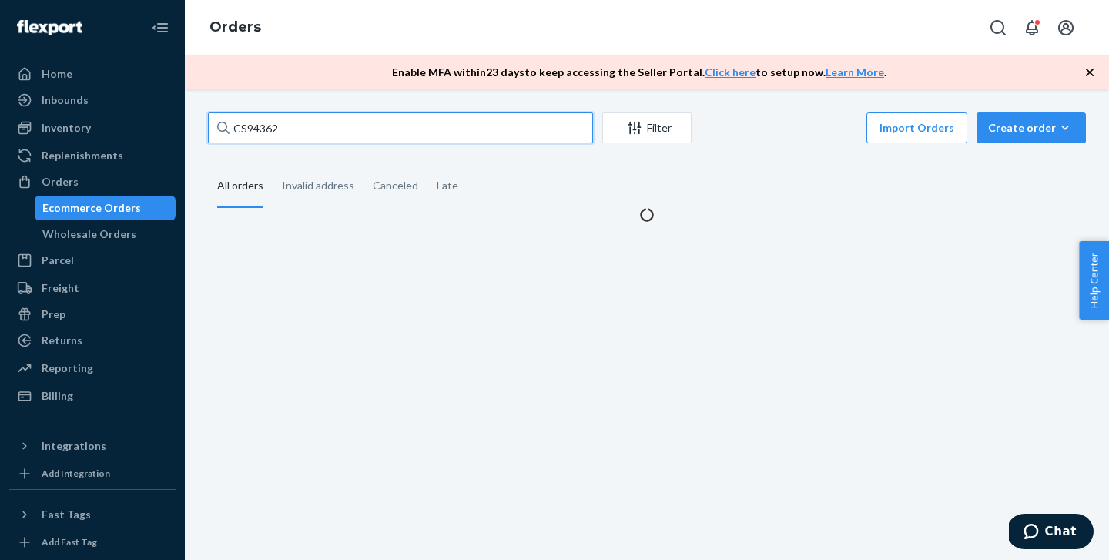
click at [302, 128] on input "CS94362" at bounding box center [400, 127] width 385 height 31
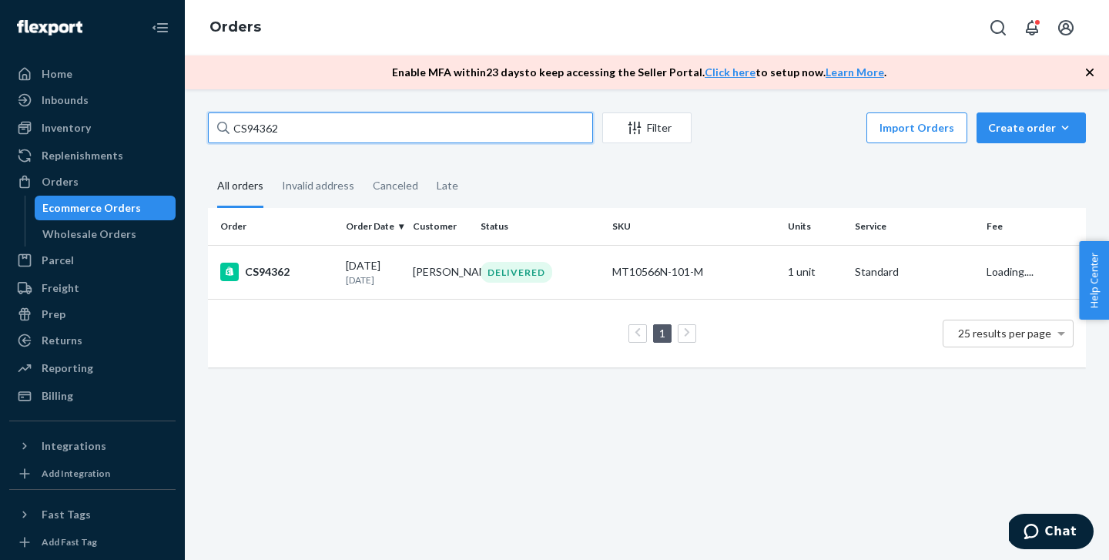
click at [302, 128] on input "CS94362" at bounding box center [400, 127] width 385 height 31
paste input "436"
type input "CS94436"
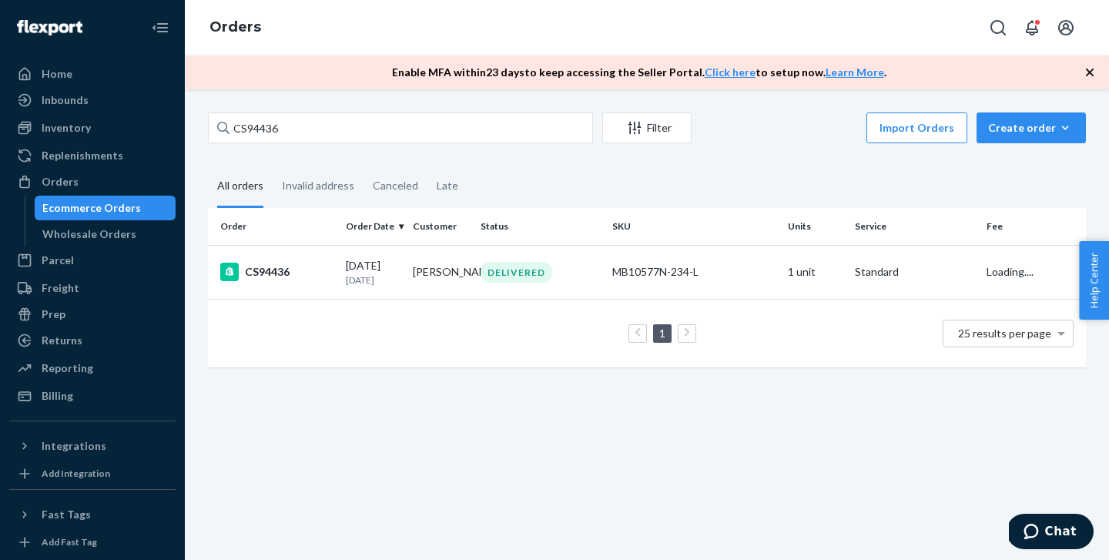
click at [300, 274] on div "CS94436" at bounding box center [276, 272] width 113 height 18
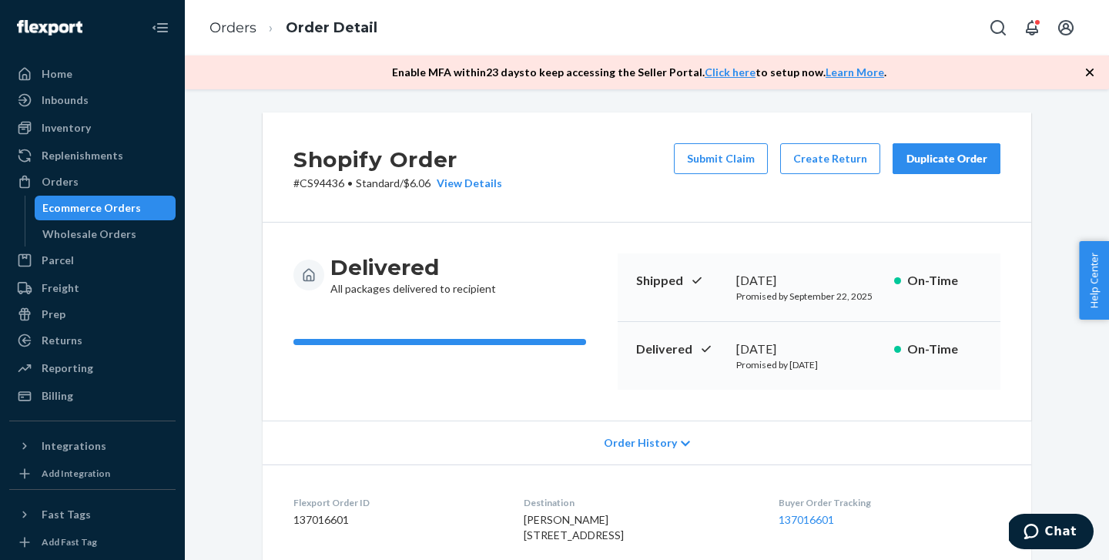
scroll to position [495, 0]
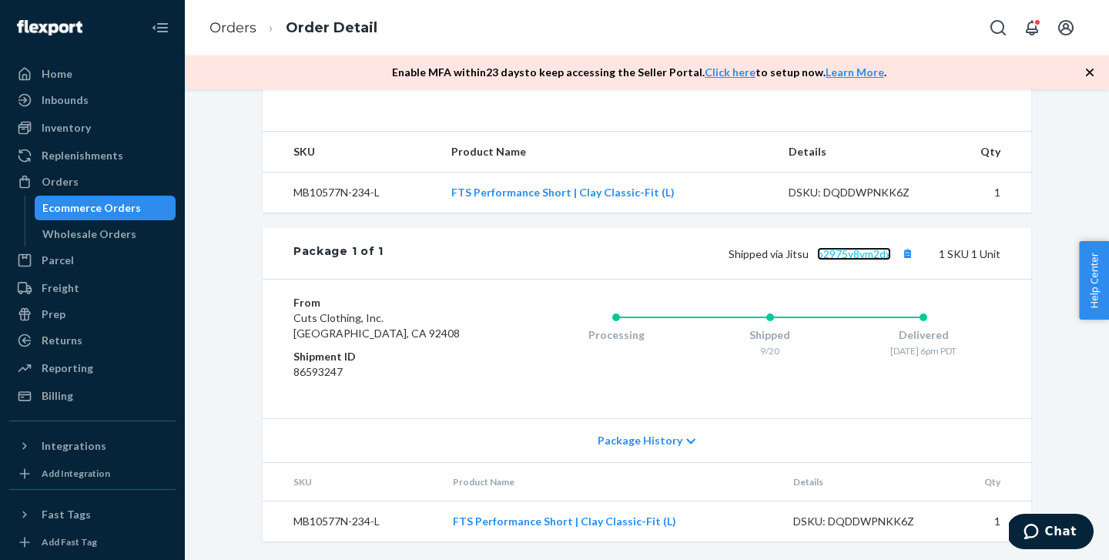
click at [871, 253] on link "b2975y8vm2dx" at bounding box center [854, 253] width 74 height 13
click at [113, 178] on div "Orders" at bounding box center [92, 182] width 163 height 22
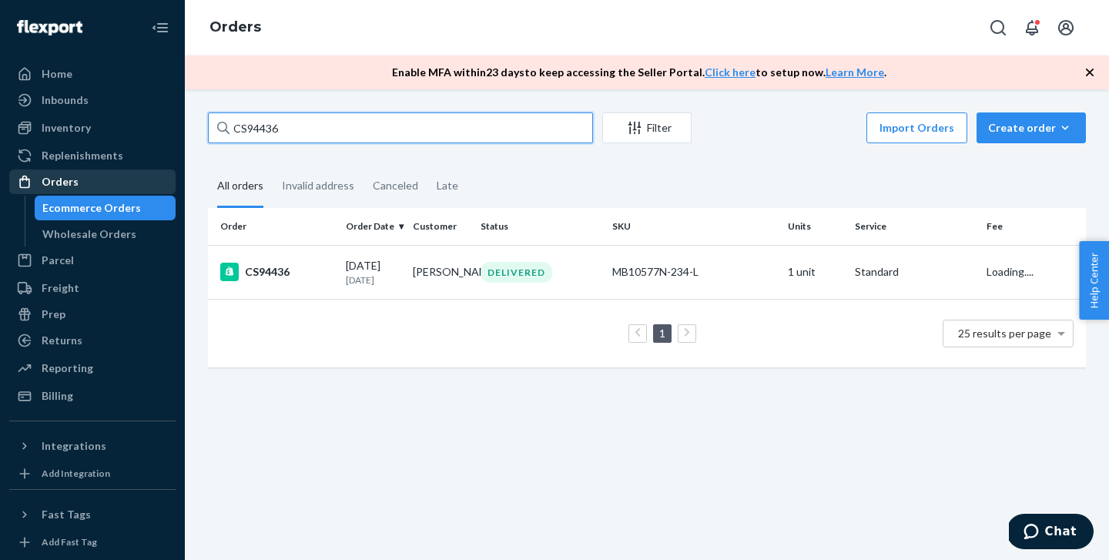
click at [350, 127] on input "CS94436" at bounding box center [400, 127] width 385 height 31
paste input "80"
type input "CS94480"
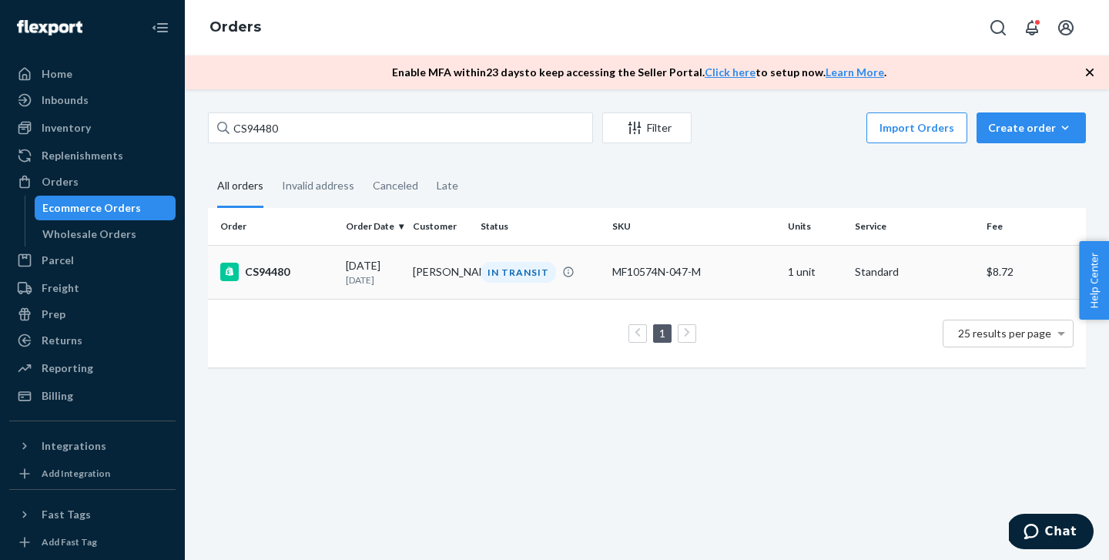
click at [292, 265] on div "CS94480" at bounding box center [276, 272] width 113 height 18
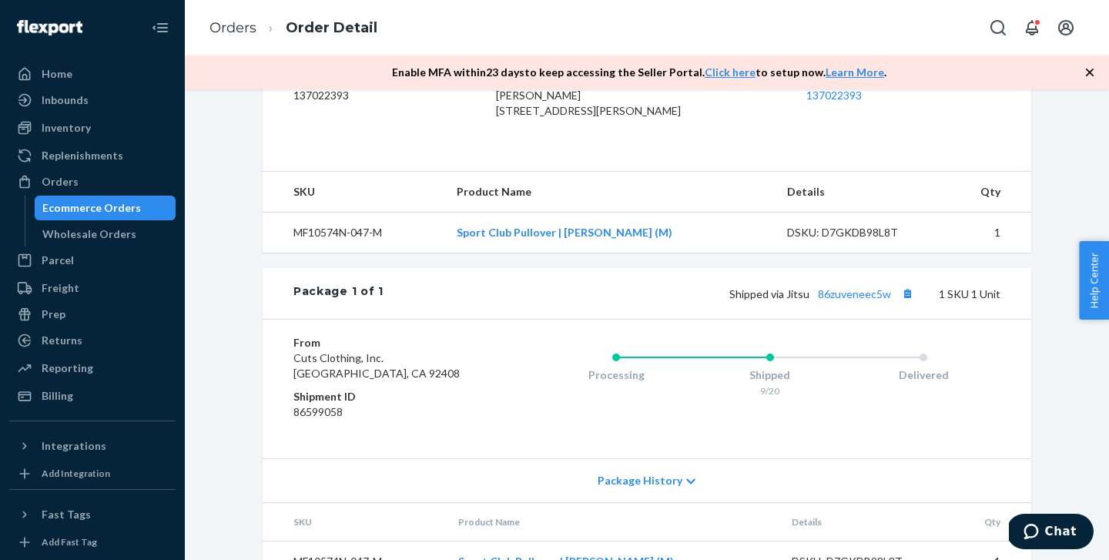
scroll to position [464, 0]
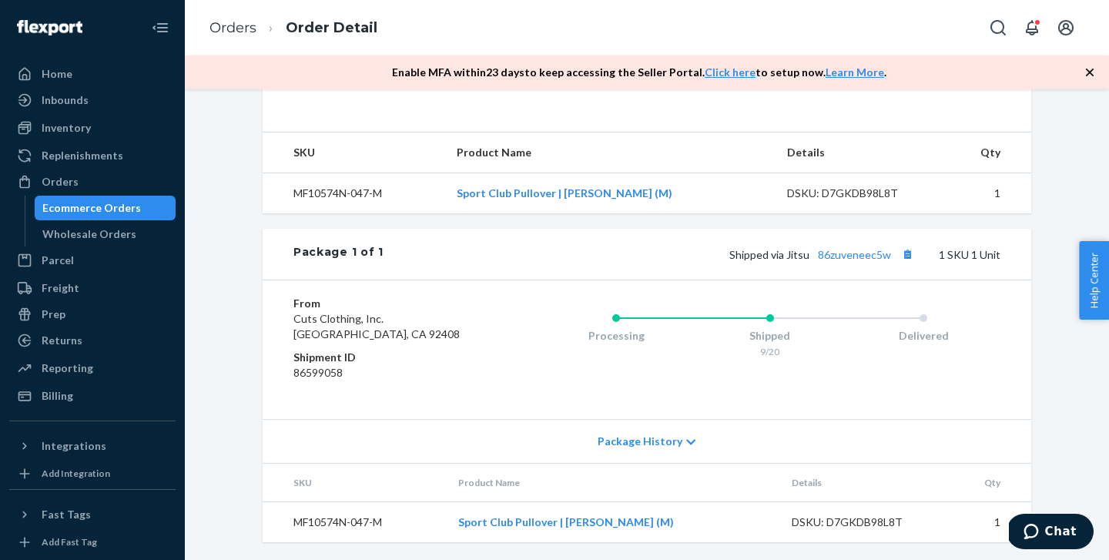
click at [879, 271] on div "Package 1 of 1 Shipped via Jitsu 86zuveneec5w 1 SKU 1 Unit" at bounding box center [647, 254] width 769 height 51
click at [878, 261] on link "86zuveneec5w" at bounding box center [854, 254] width 73 height 13
click at [93, 192] on div "Orders" at bounding box center [92, 182] width 163 height 22
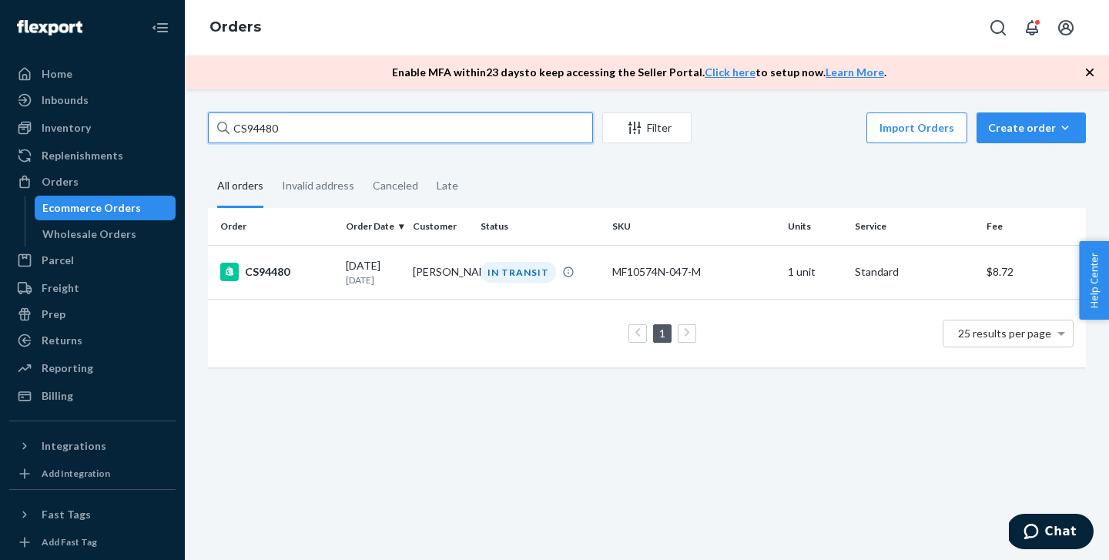
click at [378, 131] on input "CS94480" at bounding box center [400, 127] width 385 height 31
paste input "6"
type input "CS94486"
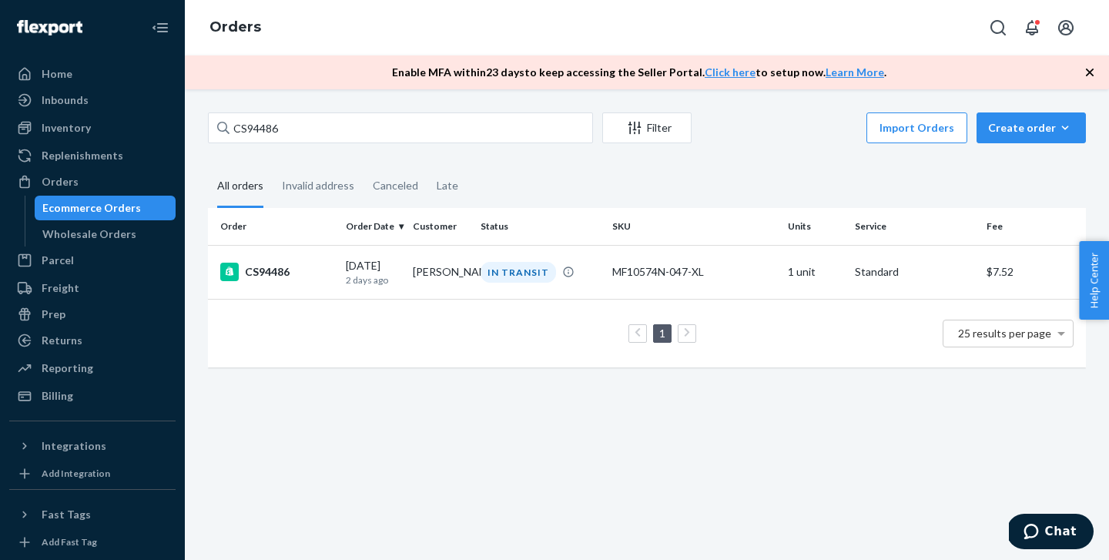
click at [323, 272] on div "CS94486" at bounding box center [276, 272] width 113 height 18
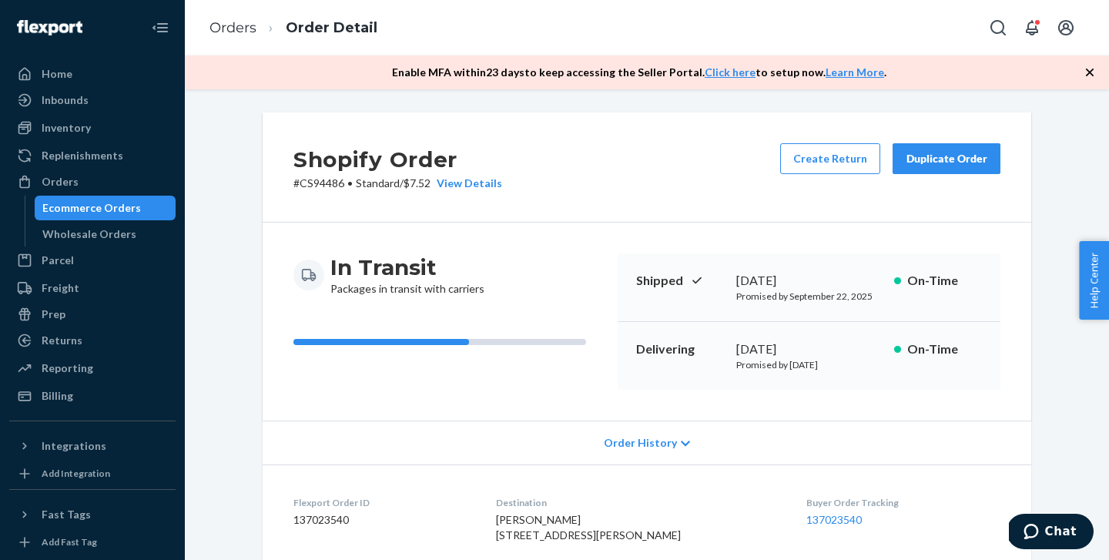
scroll to position [495, 0]
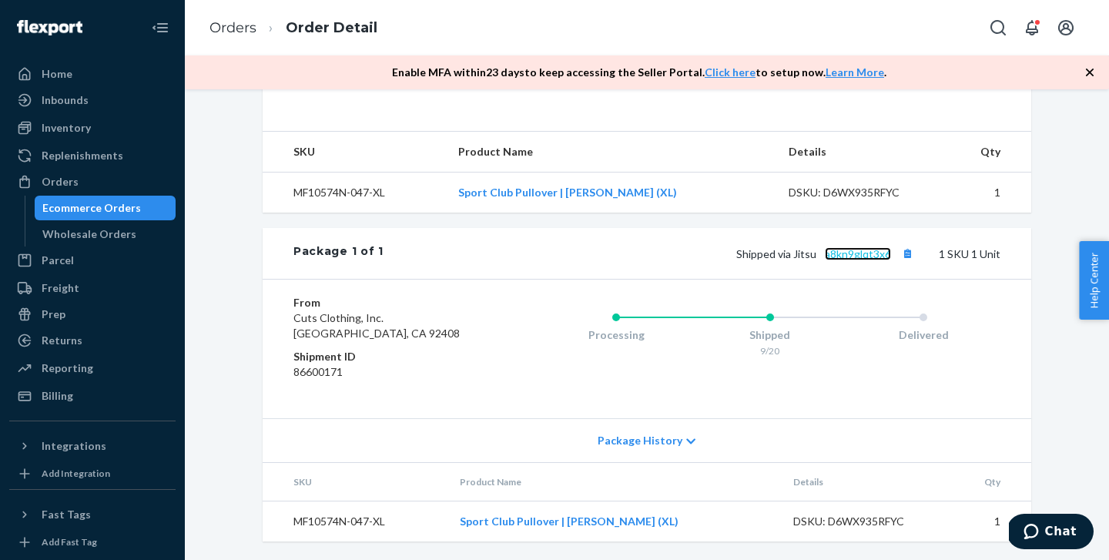
click at [873, 253] on link "a8kn9glqt3x6" at bounding box center [858, 253] width 66 height 13
drag, startPoint x: 128, startPoint y: 186, endPoint x: 138, endPoint y: 179, distance: 12.2
click at [128, 186] on div "Orders" at bounding box center [92, 182] width 163 height 22
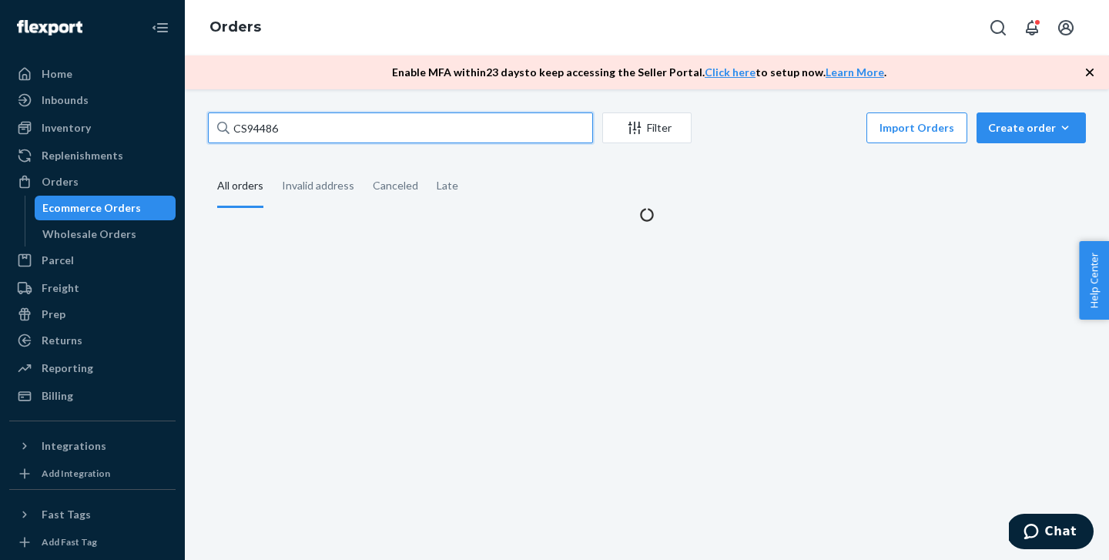
click at [310, 116] on input "CS94486" at bounding box center [400, 127] width 385 height 31
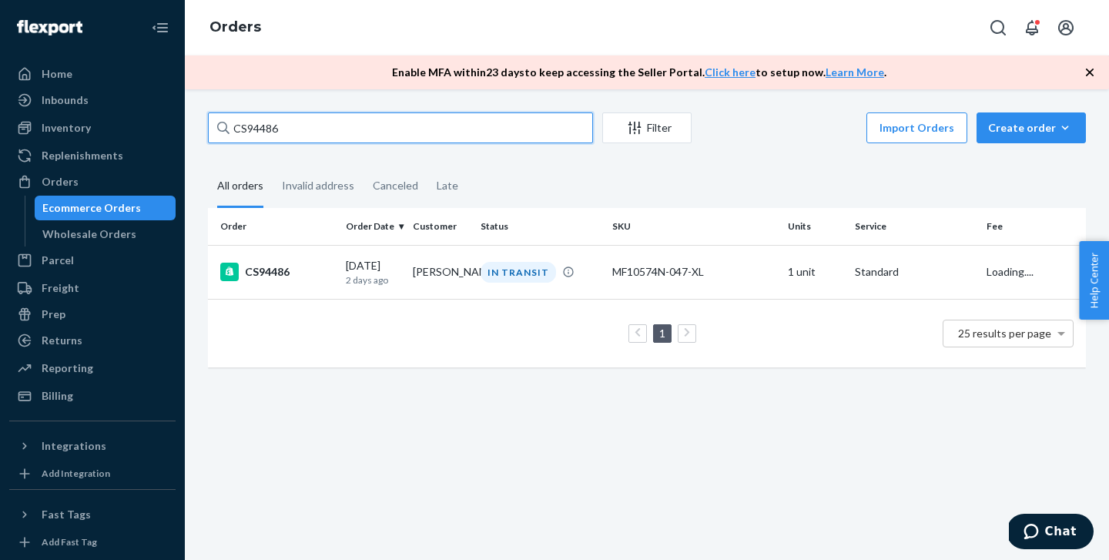
paste input "55"
type input "CS94556"
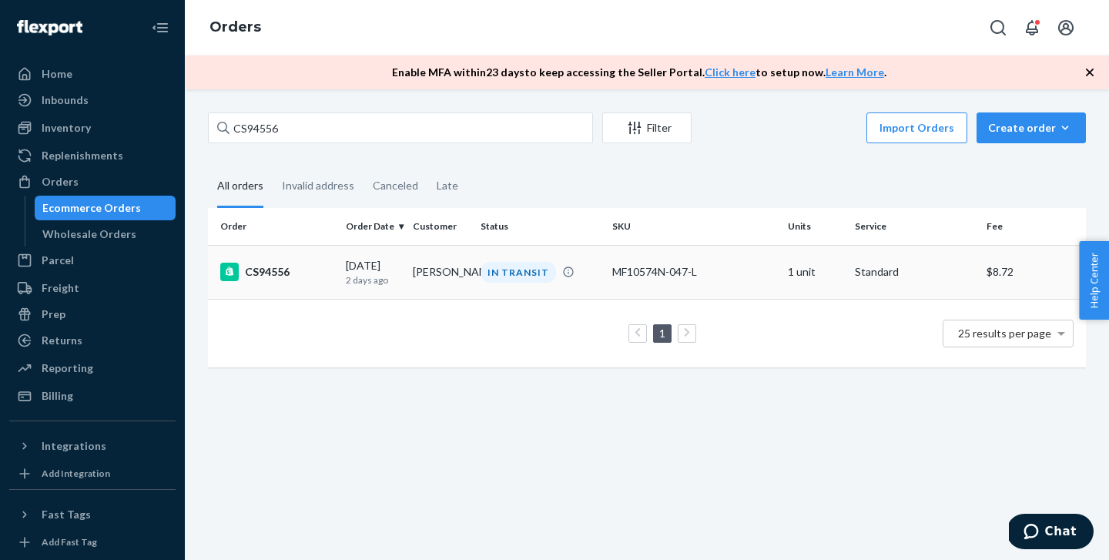
click at [296, 274] on div "CS94556" at bounding box center [276, 272] width 113 height 18
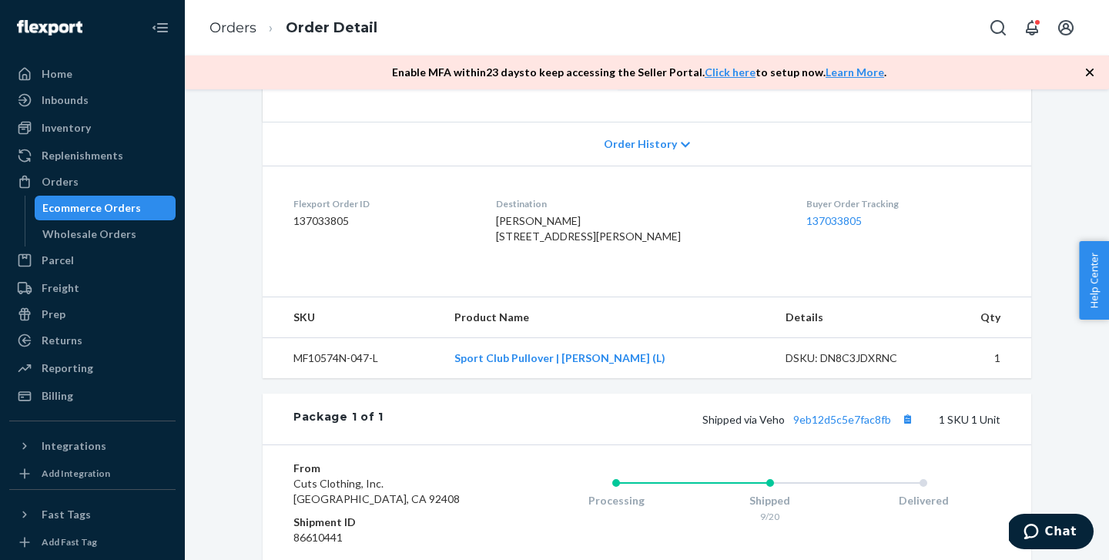
scroll to position [313, 0]
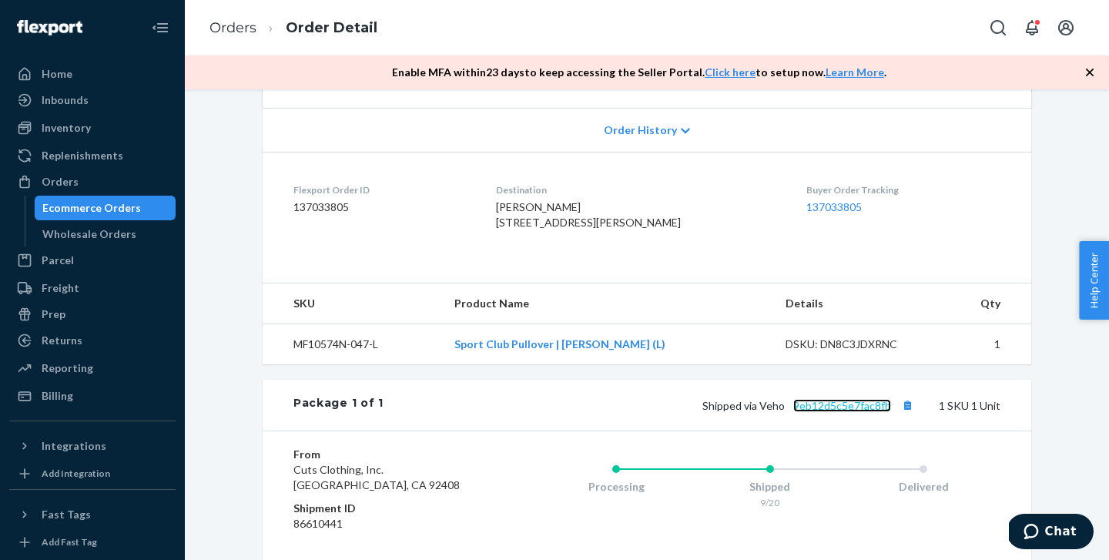
click at [851, 412] on link "9eb12d5c5e7fac8fb" at bounding box center [842, 405] width 98 height 13
drag, startPoint x: 104, startPoint y: 179, endPoint x: 185, endPoint y: 135, distance: 92.4
click at [104, 180] on div "Orders" at bounding box center [92, 182] width 163 height 22
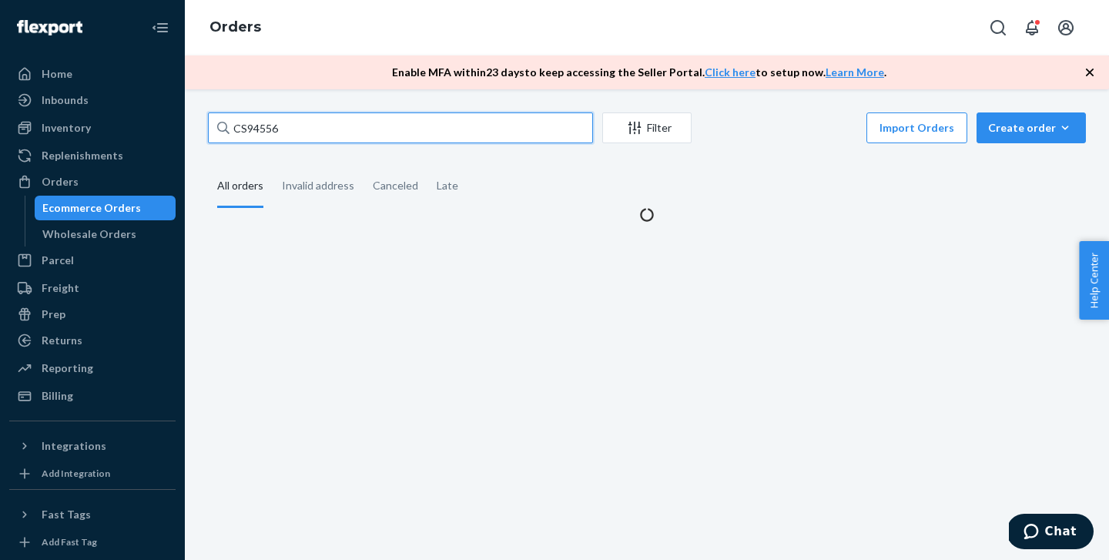
click at [284, 123] on input "CS94556" at bounding box center [400, 127] width 385 height 31
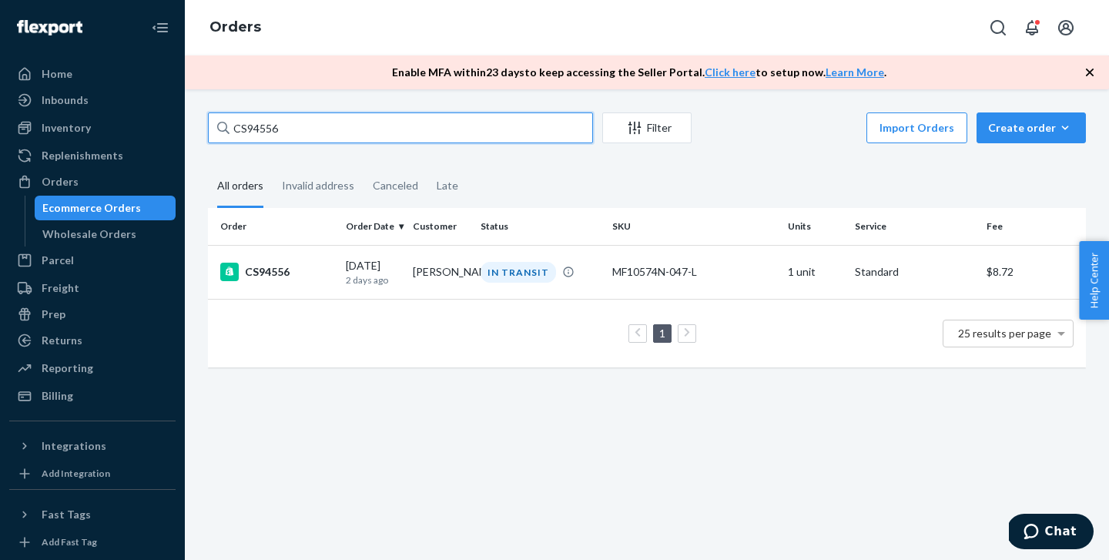
click at [284, 123] on input "CS94556" at bounding box center [400, 127] width 385 height 31
paste input "664"
type input "CS94664"
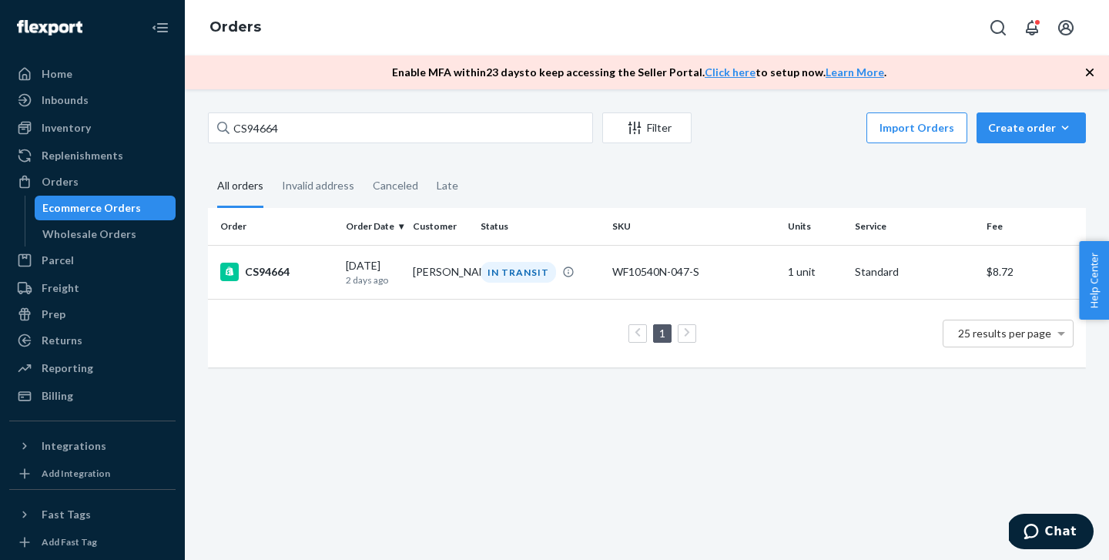
click at [288, 268] on div "CS94664" at bounding box center [276, 272] width 113 height 18
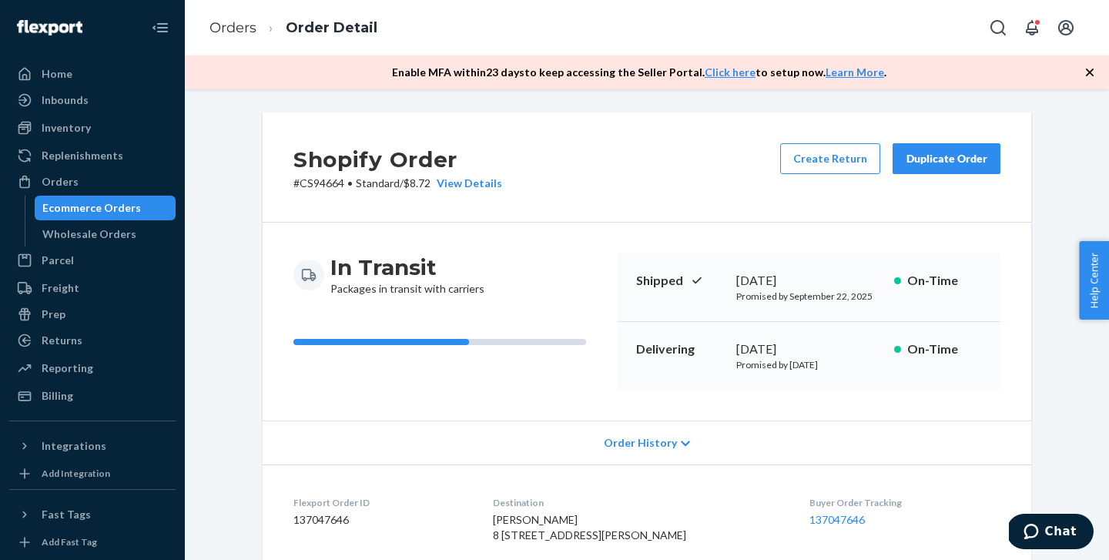
scroll to position [453, 0]
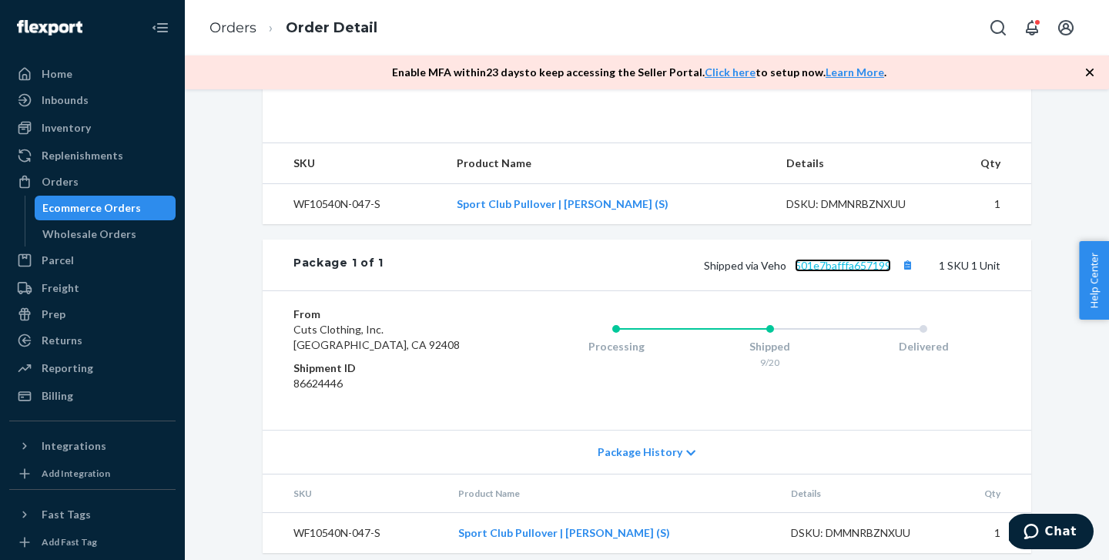
click at [839, 272] on link "501e7bafffa657199" at bounding box center [843, 265] width 96 height 13
